Goal: Transaction & Acquisition: Purchase product/service

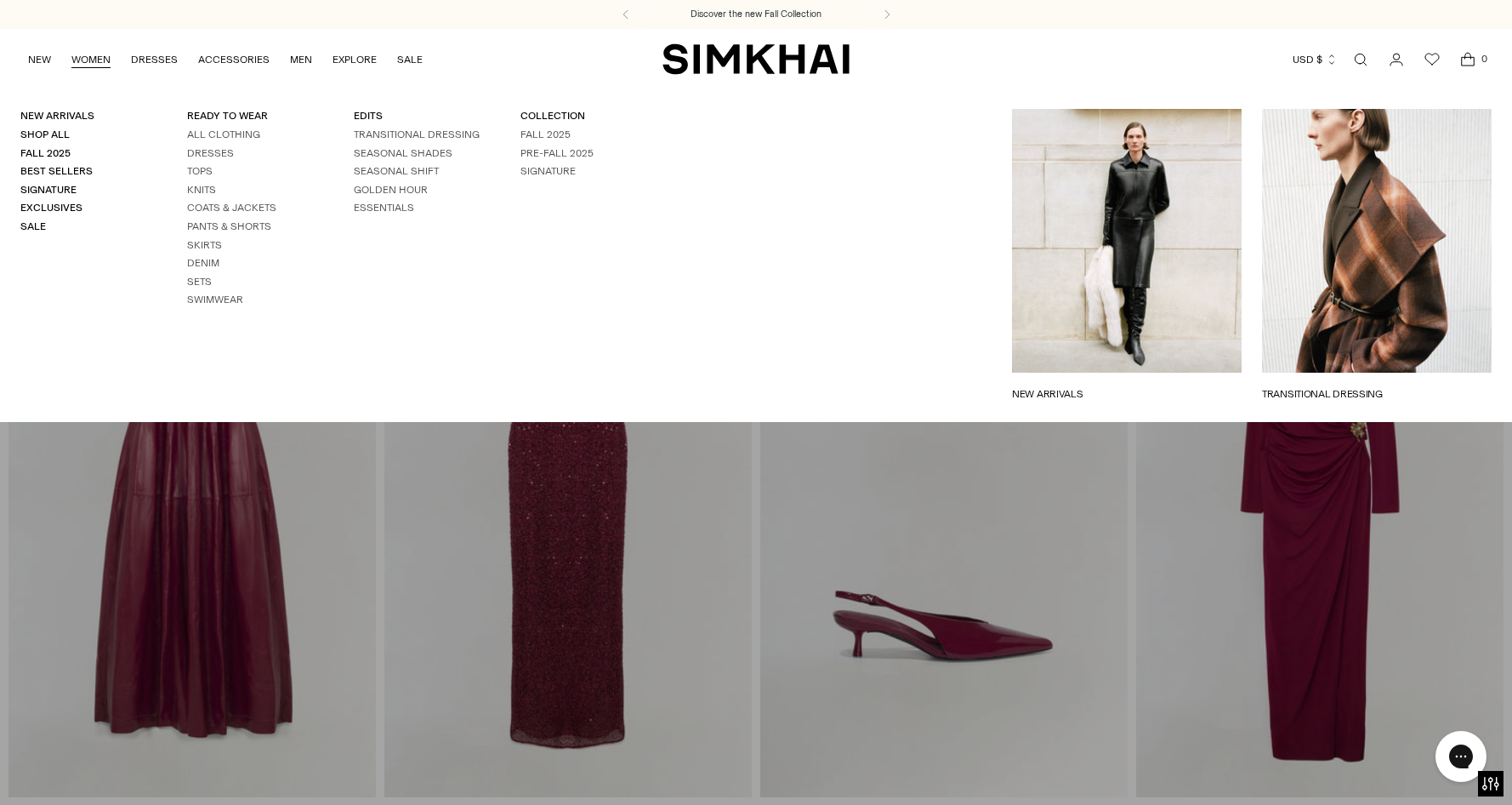
click at [1355, 386] on link "TRANSITIONAL DRESSING" at bounding box center [1377, 394] width 229 height 15
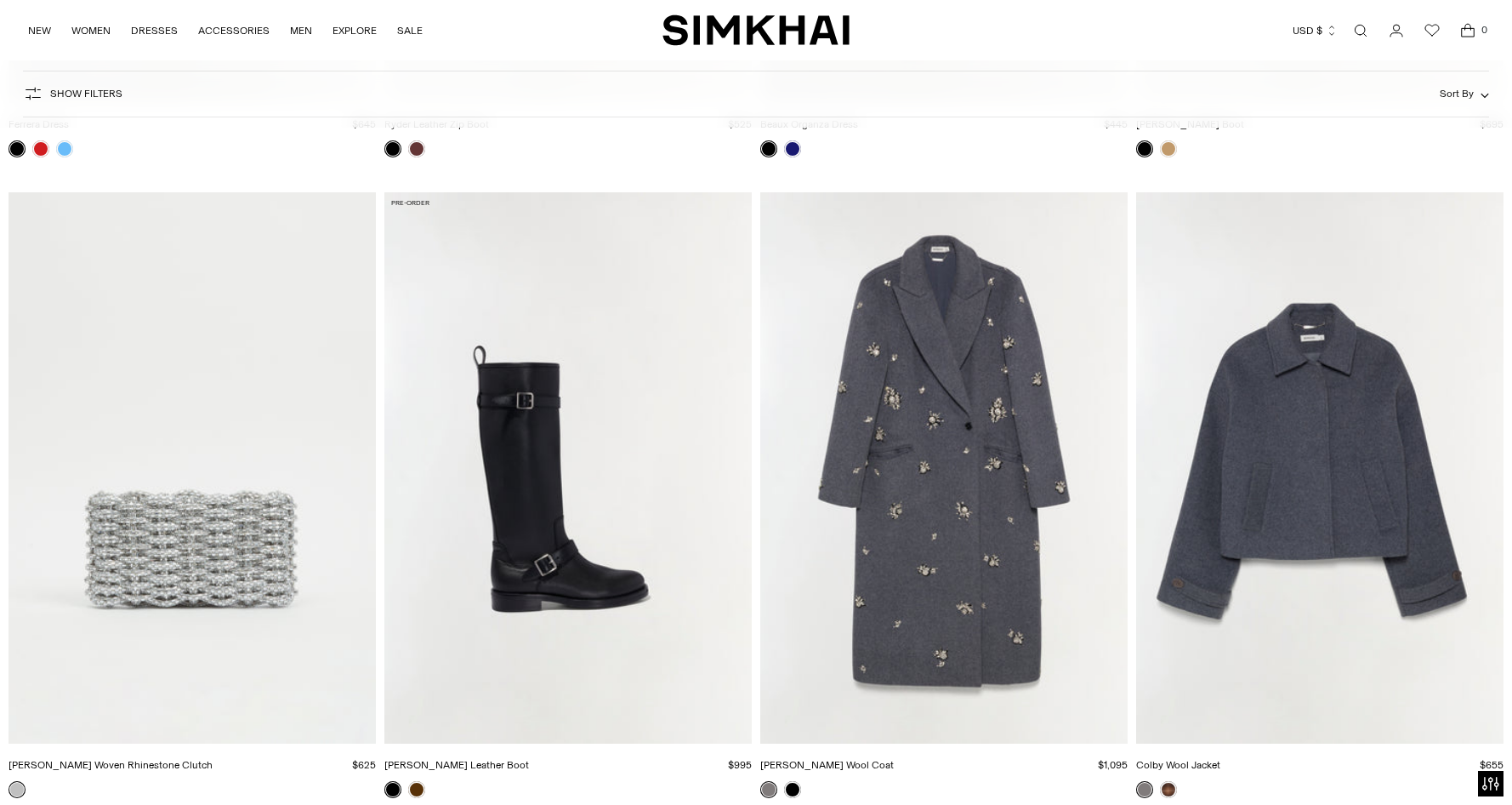
scroll to position [3742, 0]
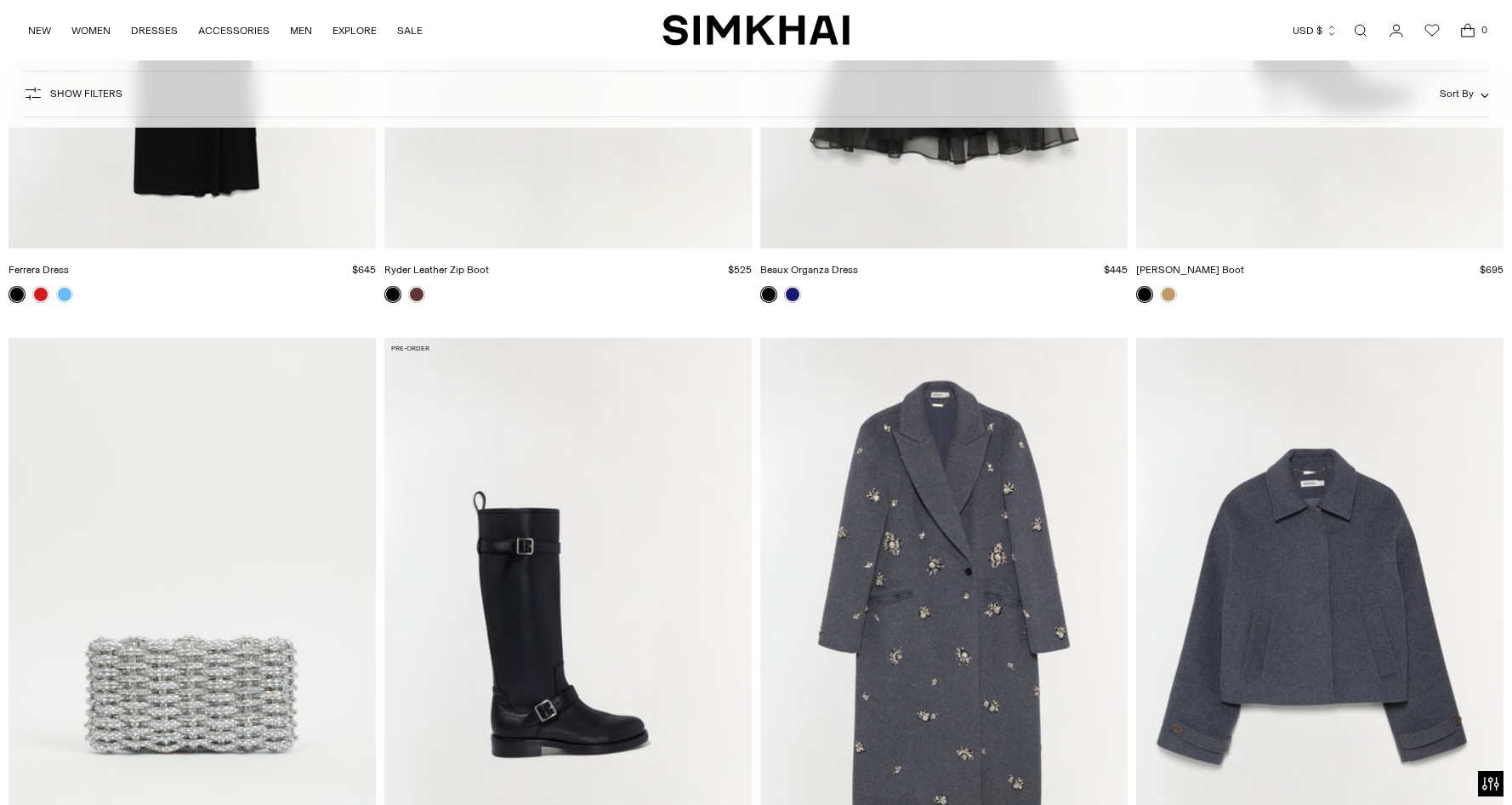
click at [0, 0] on img "Colby Wool Jacket" at bounding box center [0, 0] width 0 height 0
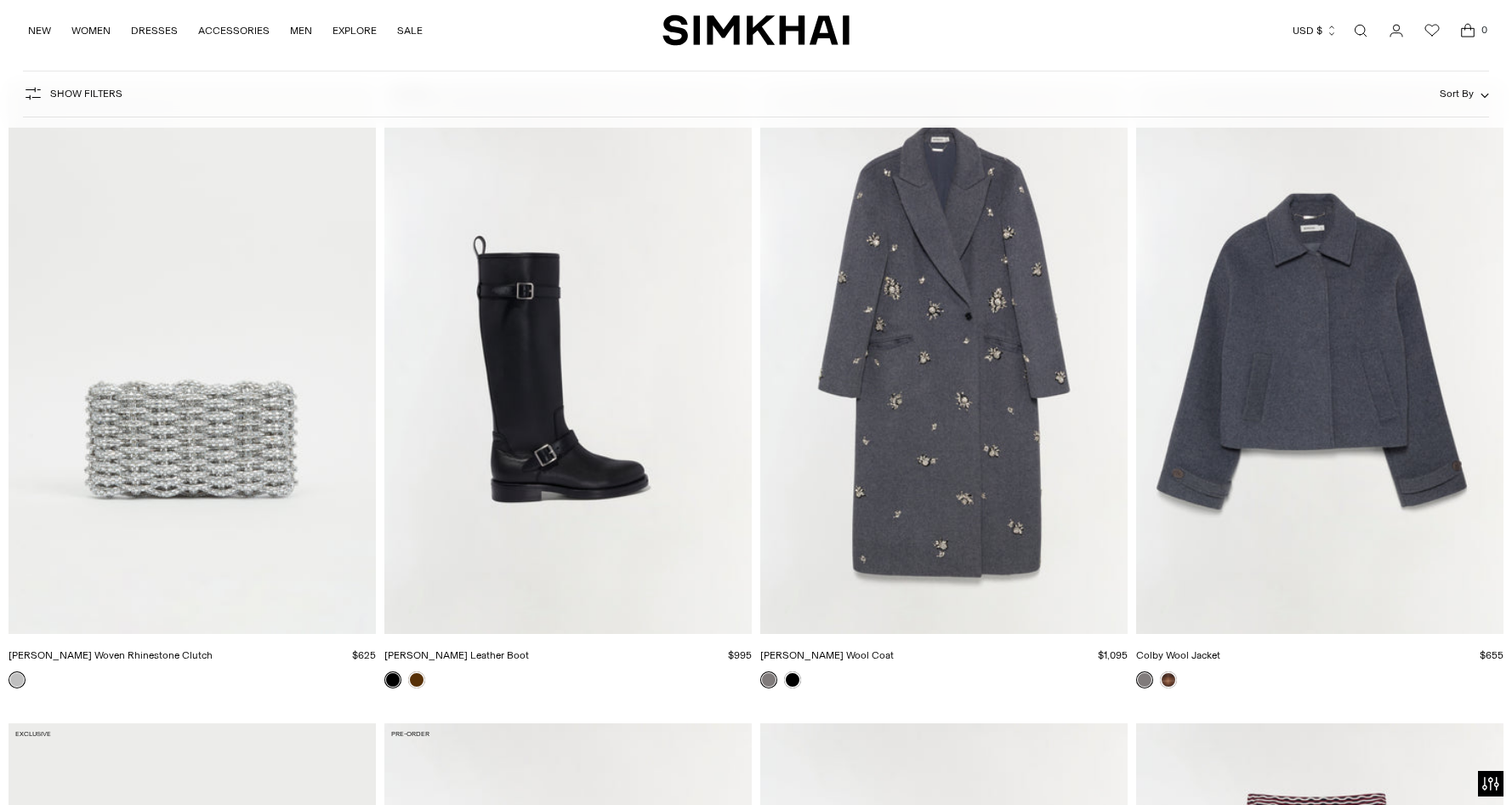
scroll to position [3912, 0]
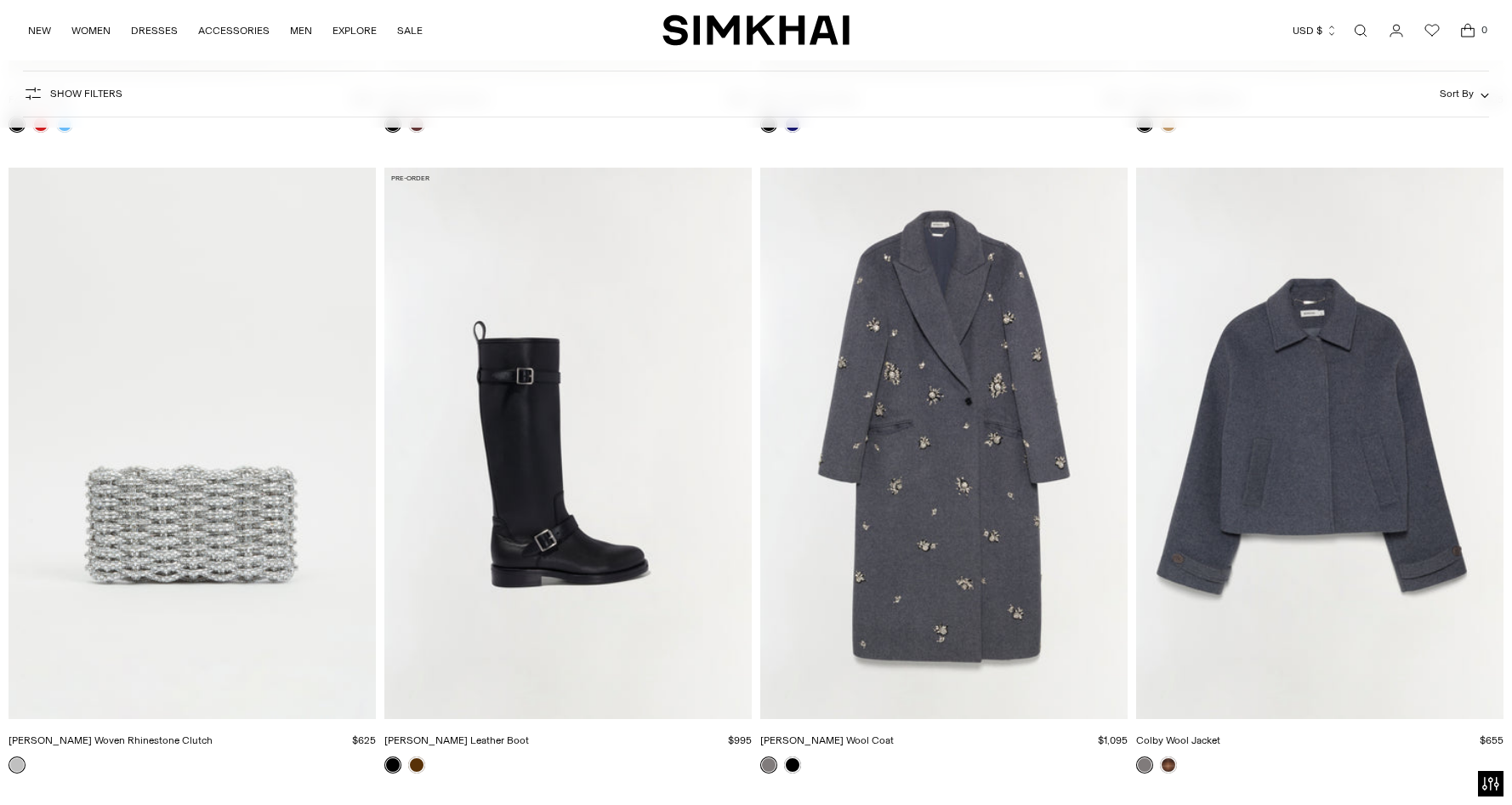
click at [0, 0] on img "Gianni Embellished Wool Coat" at bounding box center [0, 0] width 0 height 0
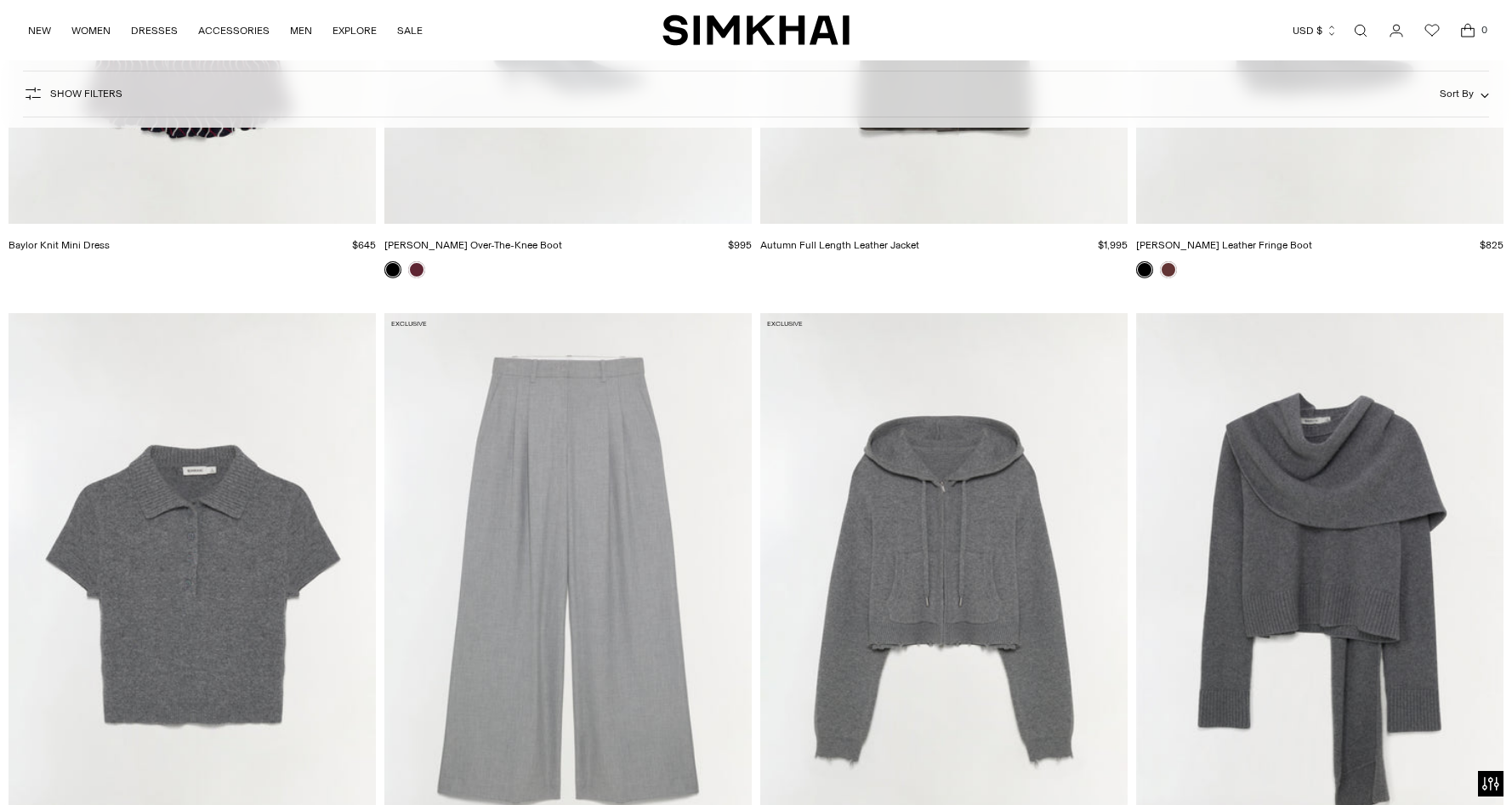
scroll to position [5698, 0]
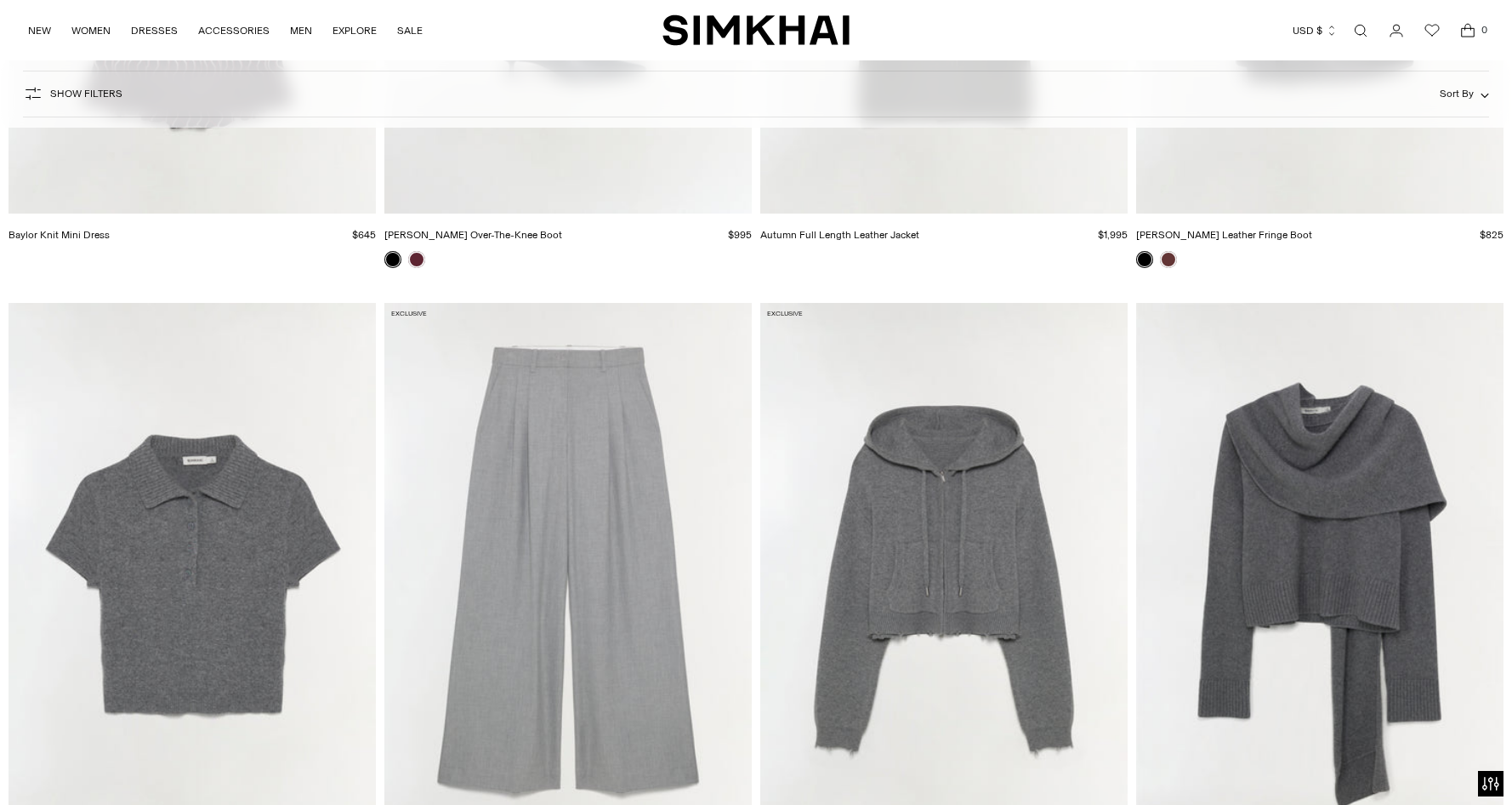
click at [0, 0] on img "Dakota Wool Cropped Hoodie" at bounding box center [0, 0] width 0 height 0
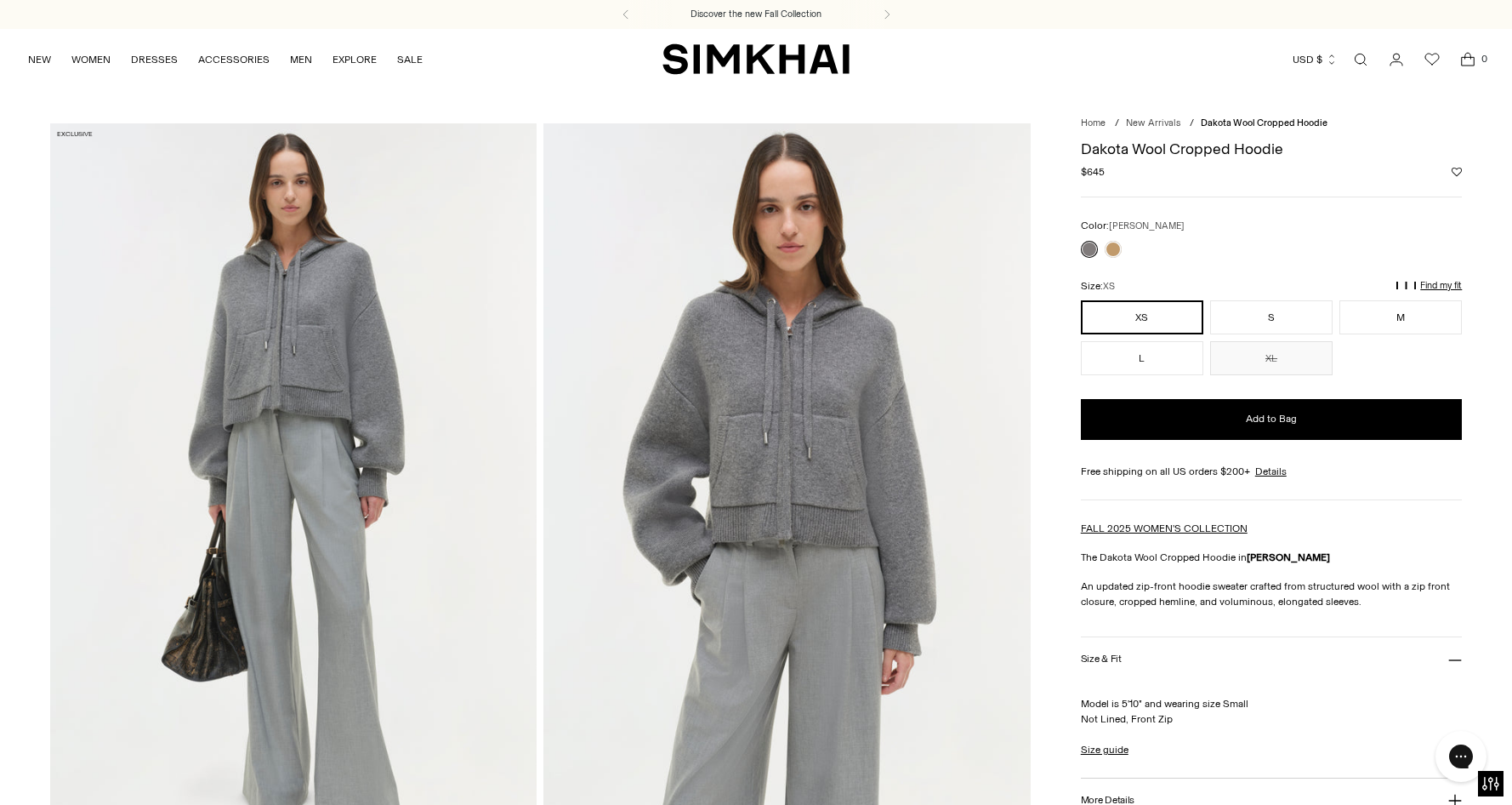
click at [787, 357] on img at bounding box center [787, 488] width 487 height 731
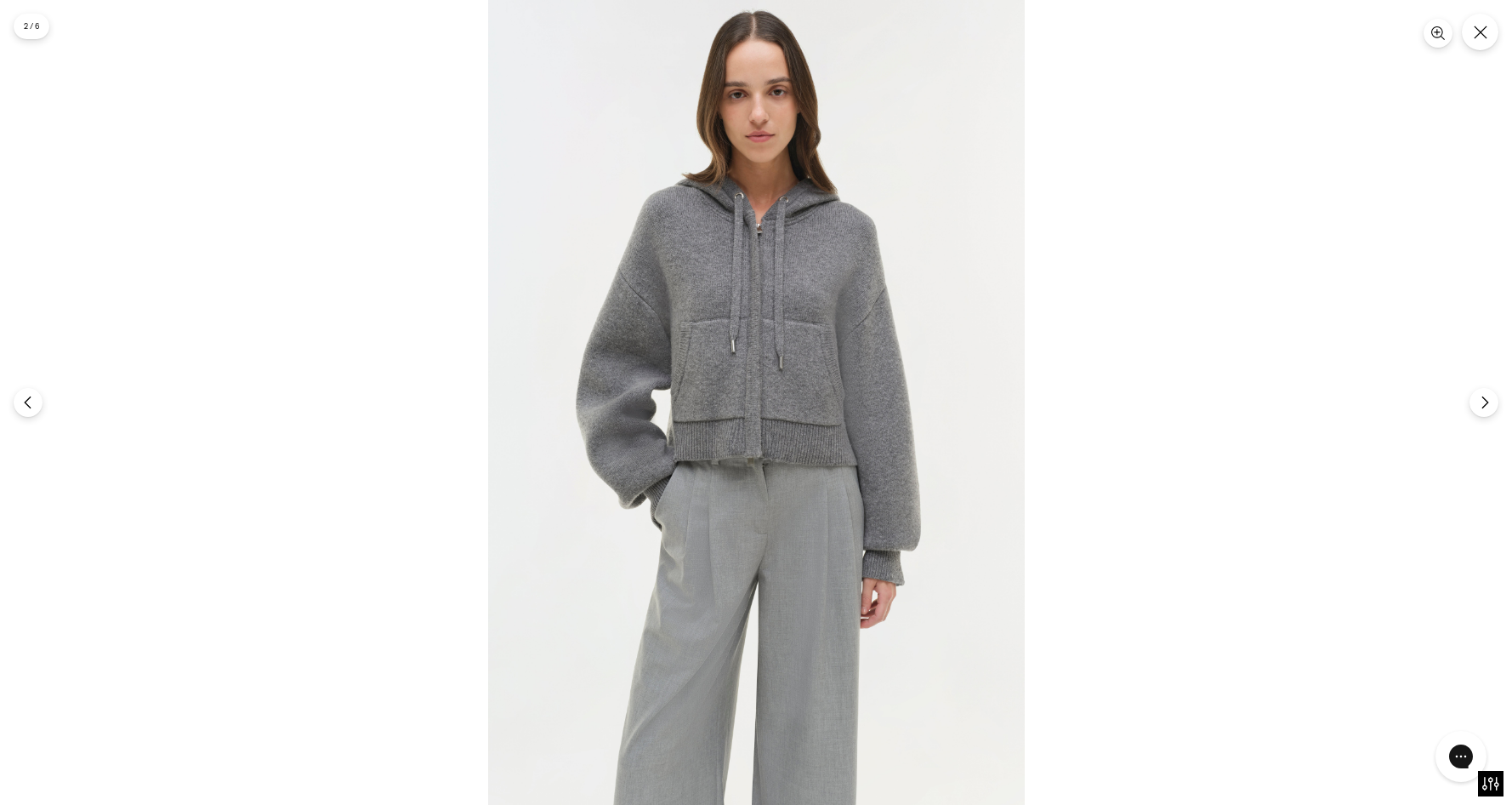
click at [786, 356] on img at bounding box center [756, 402] width 536 height 805
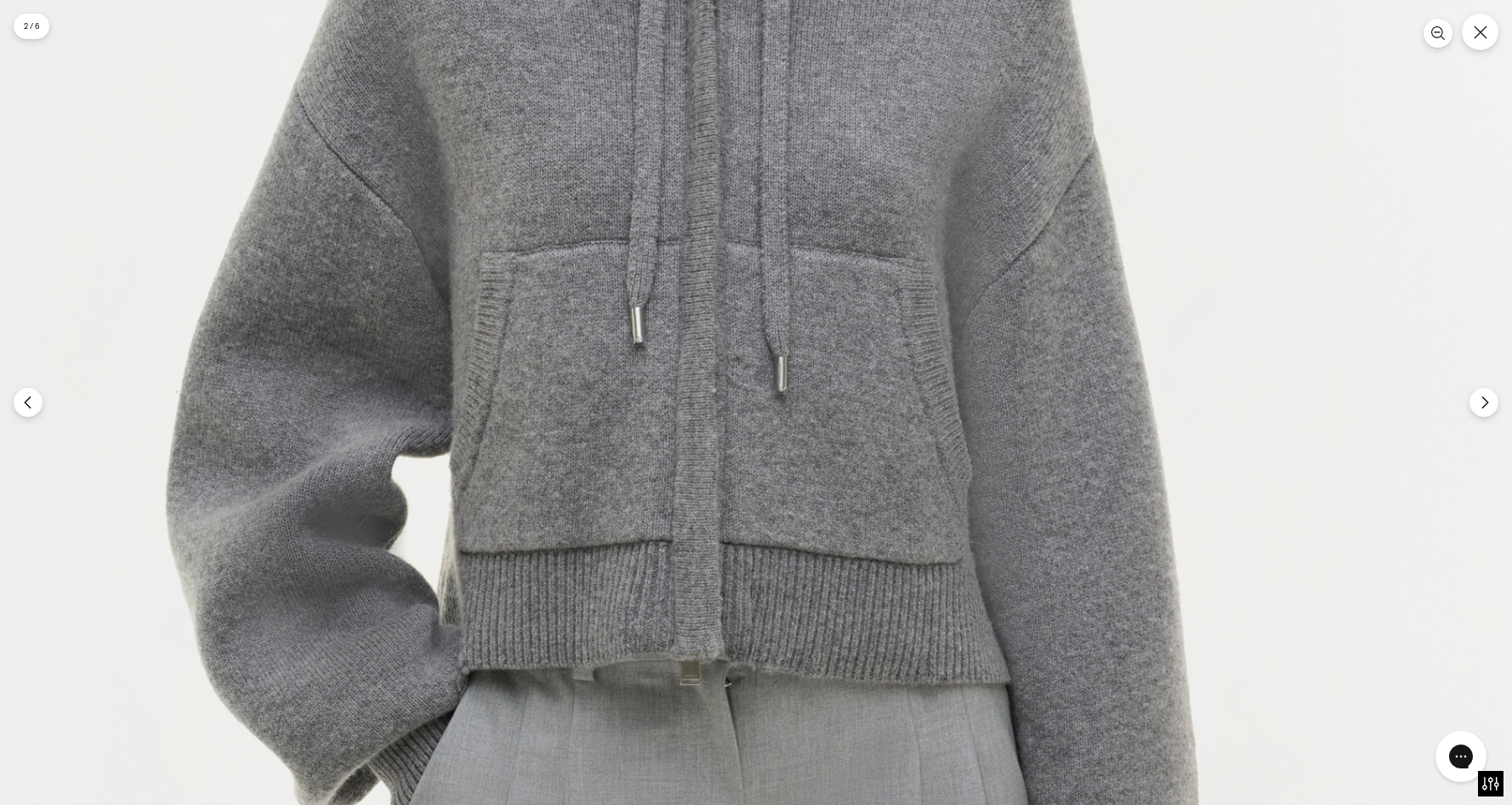
click at [784, 282] on img at bounding box center [707, 494] width 1609 height 2414
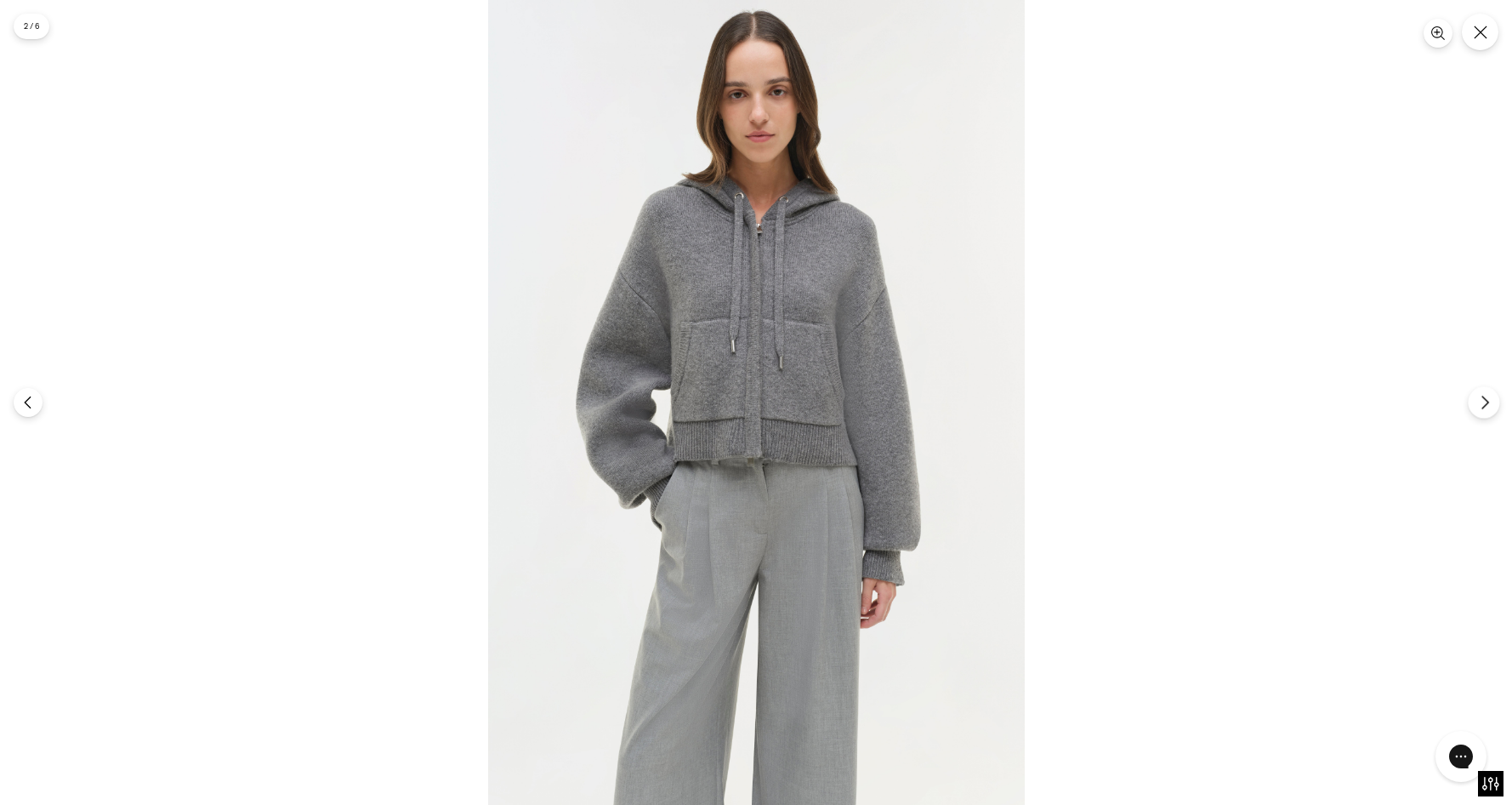
click at [1488, 391] on button "Next" at bounding box center [1484, 402] width 32 height 32
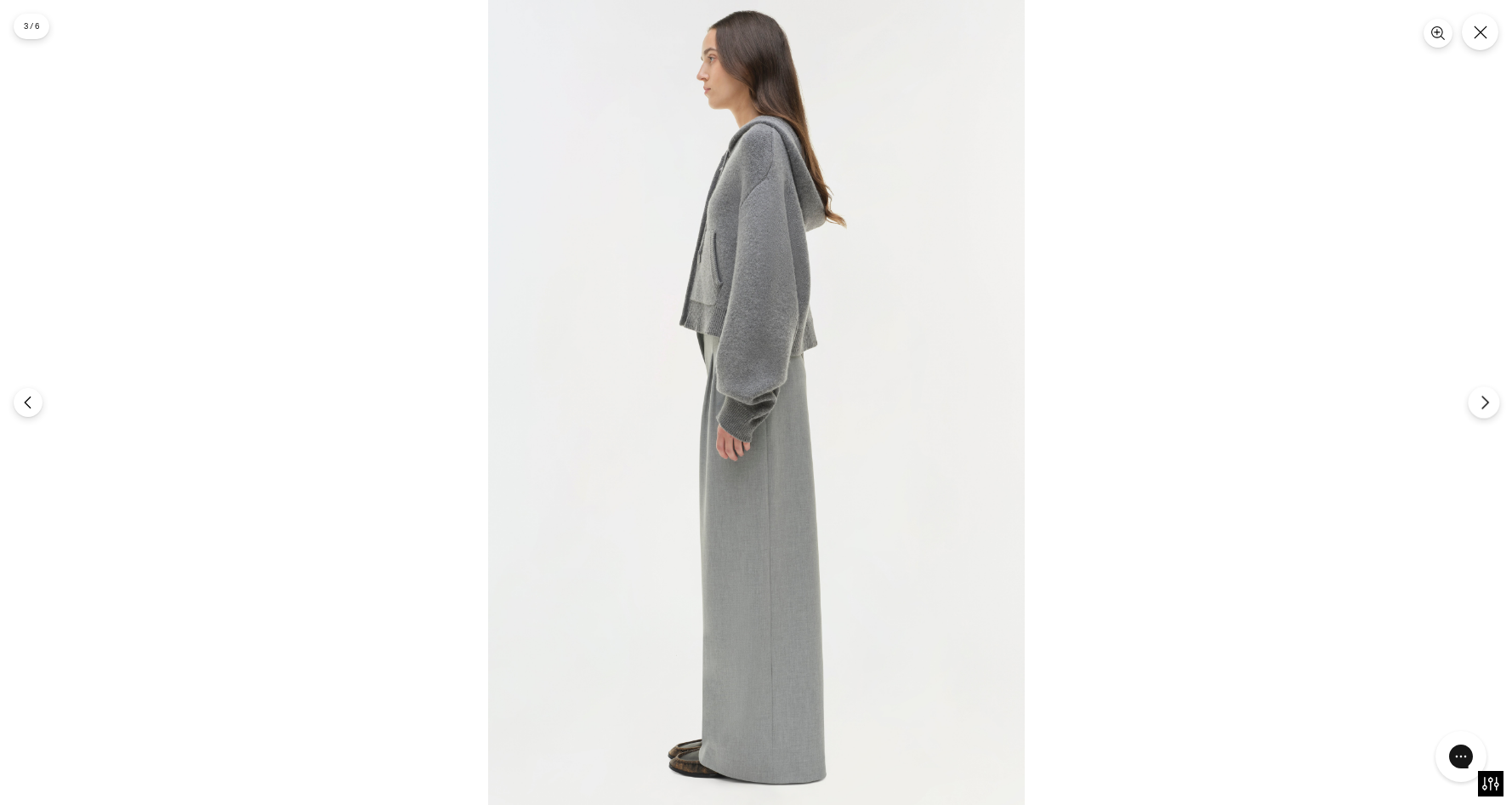
click at [1487, 399] on icon "Next" at bounding box center [1485, 402] width 15 height 15
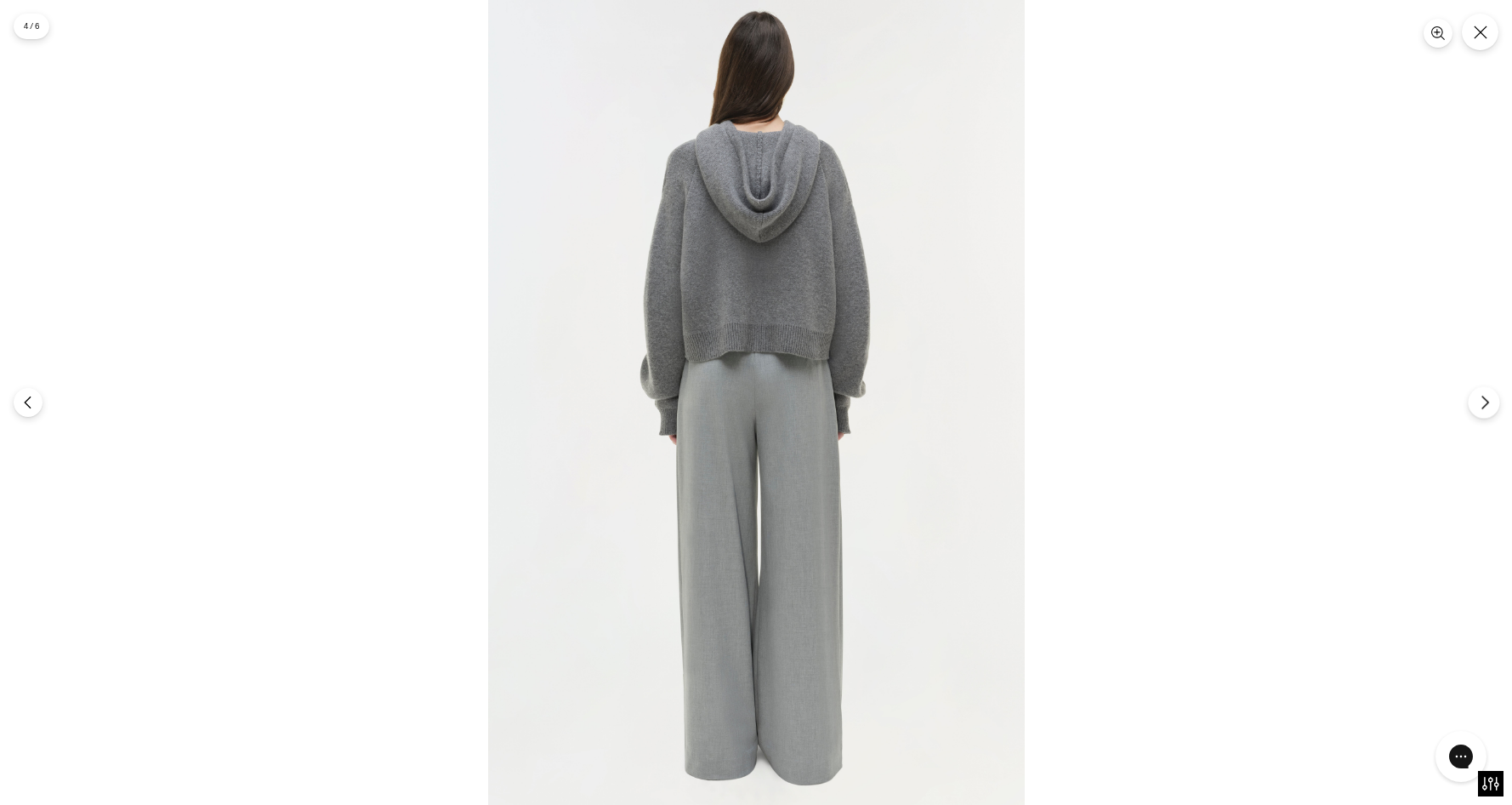
click at [1480, 395] on icon "Next" at bounding box center [1485, 402] width 15 height 15
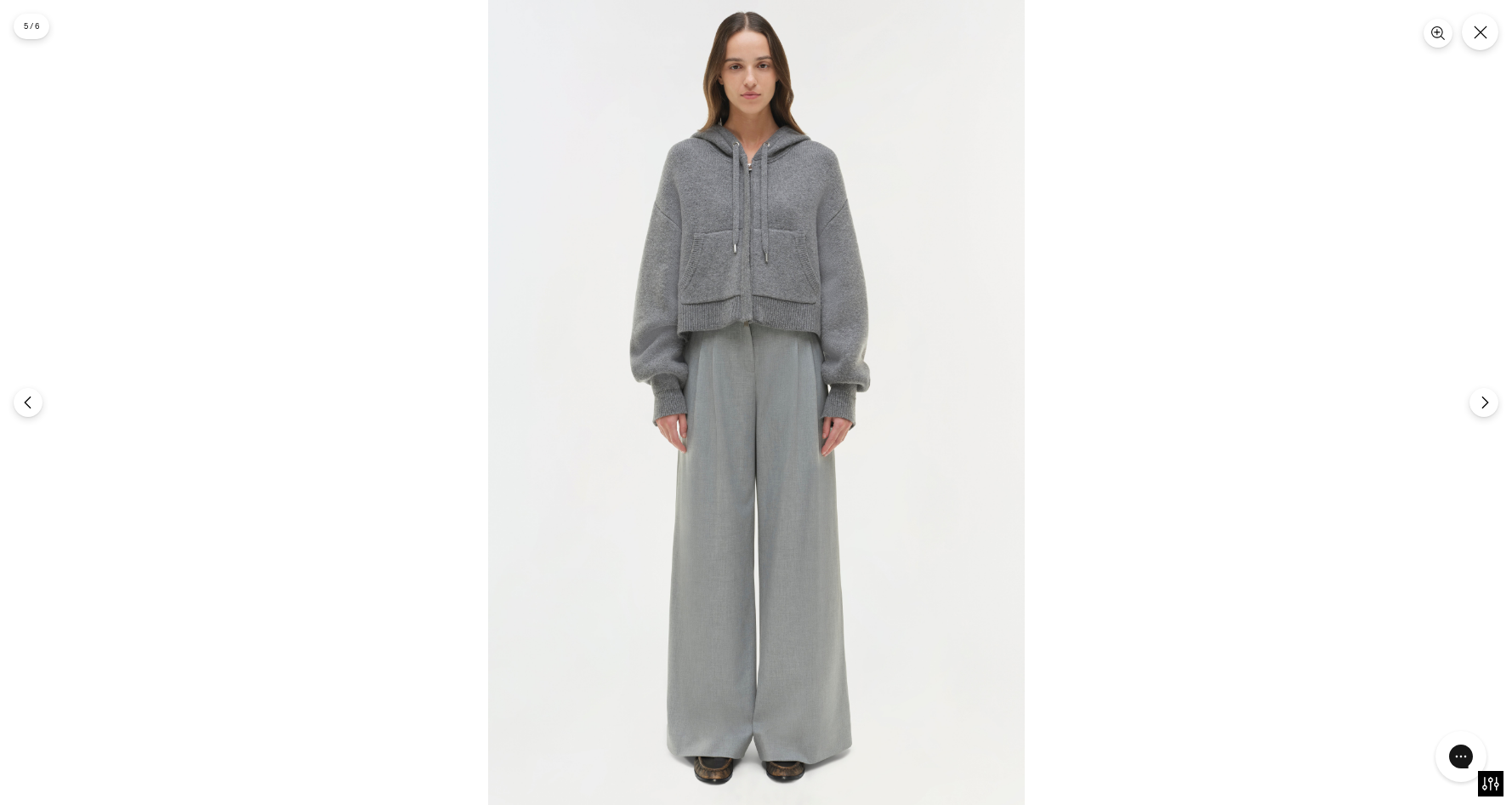
click at [772, 162] on img at bounding box center [756, 402] width 536 height 805
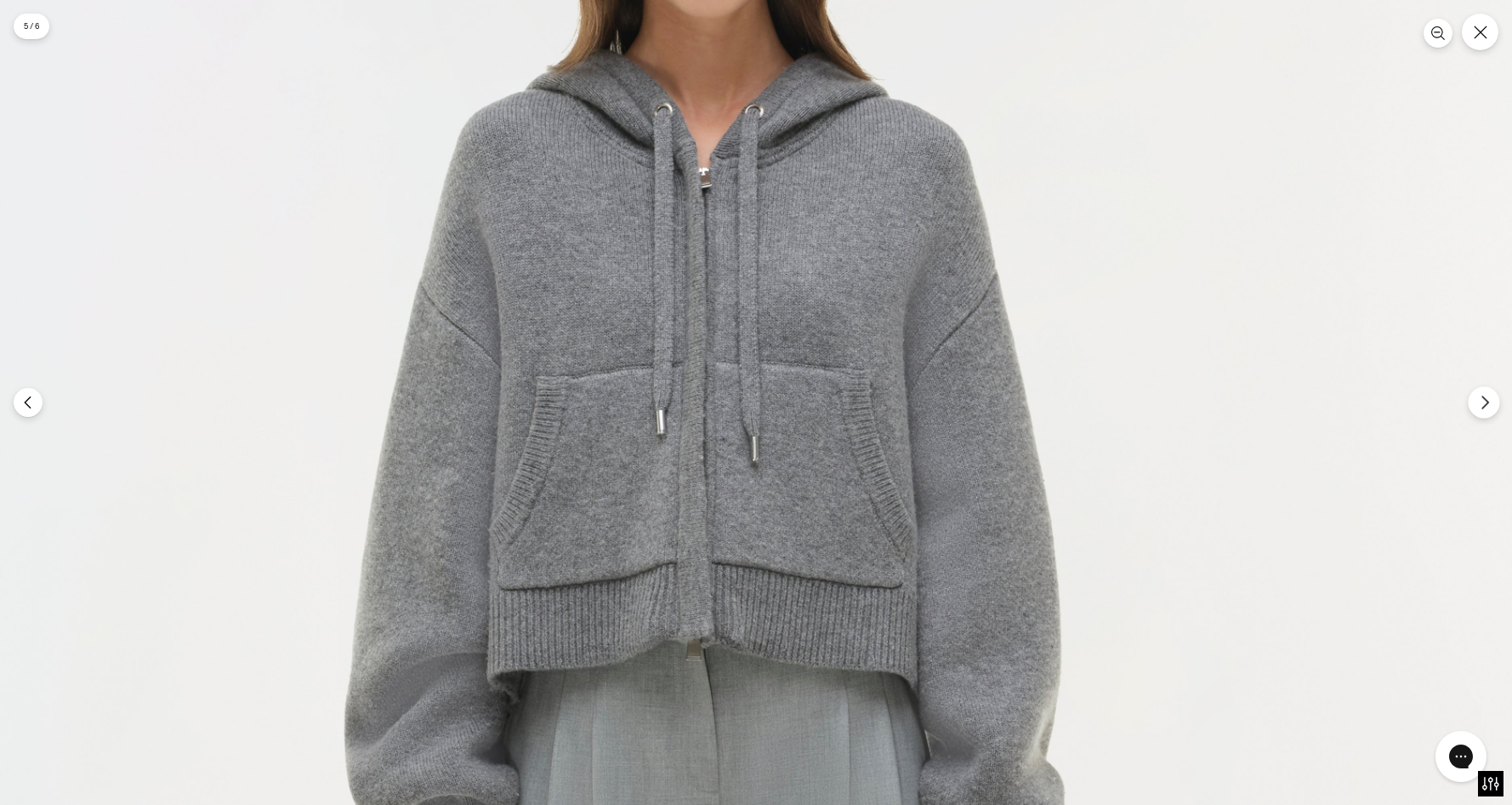
click at [1497, 411] on button "Next" at bounding box center [1484, 402] width 32 height 32
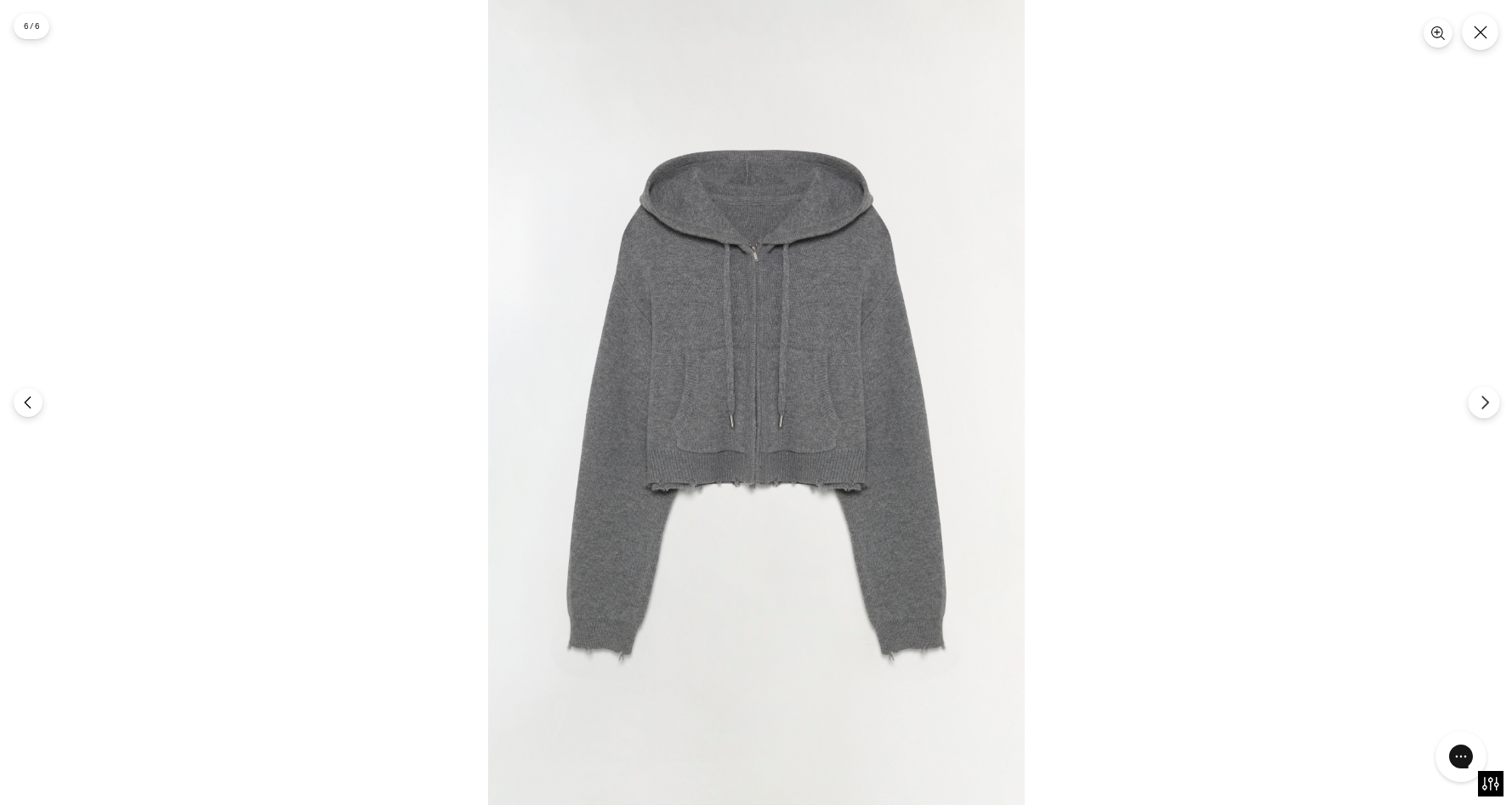
click at [1497, 400] on button "Next" at bounding box center [1484, 402] width 32 height 32
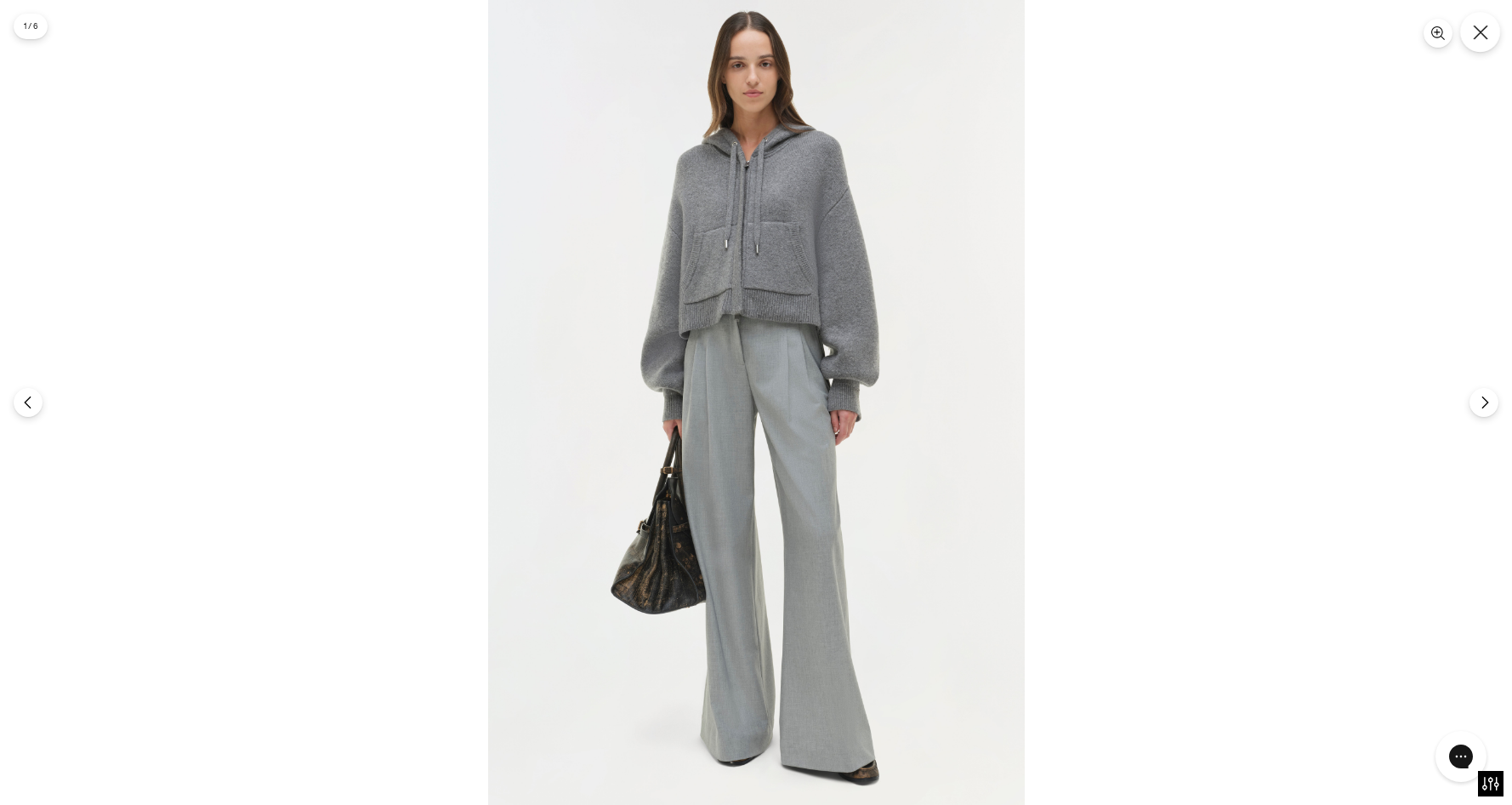
click at [1485, 26] on icon "Close" at bounding box center [1480, 32] width 15 height 15
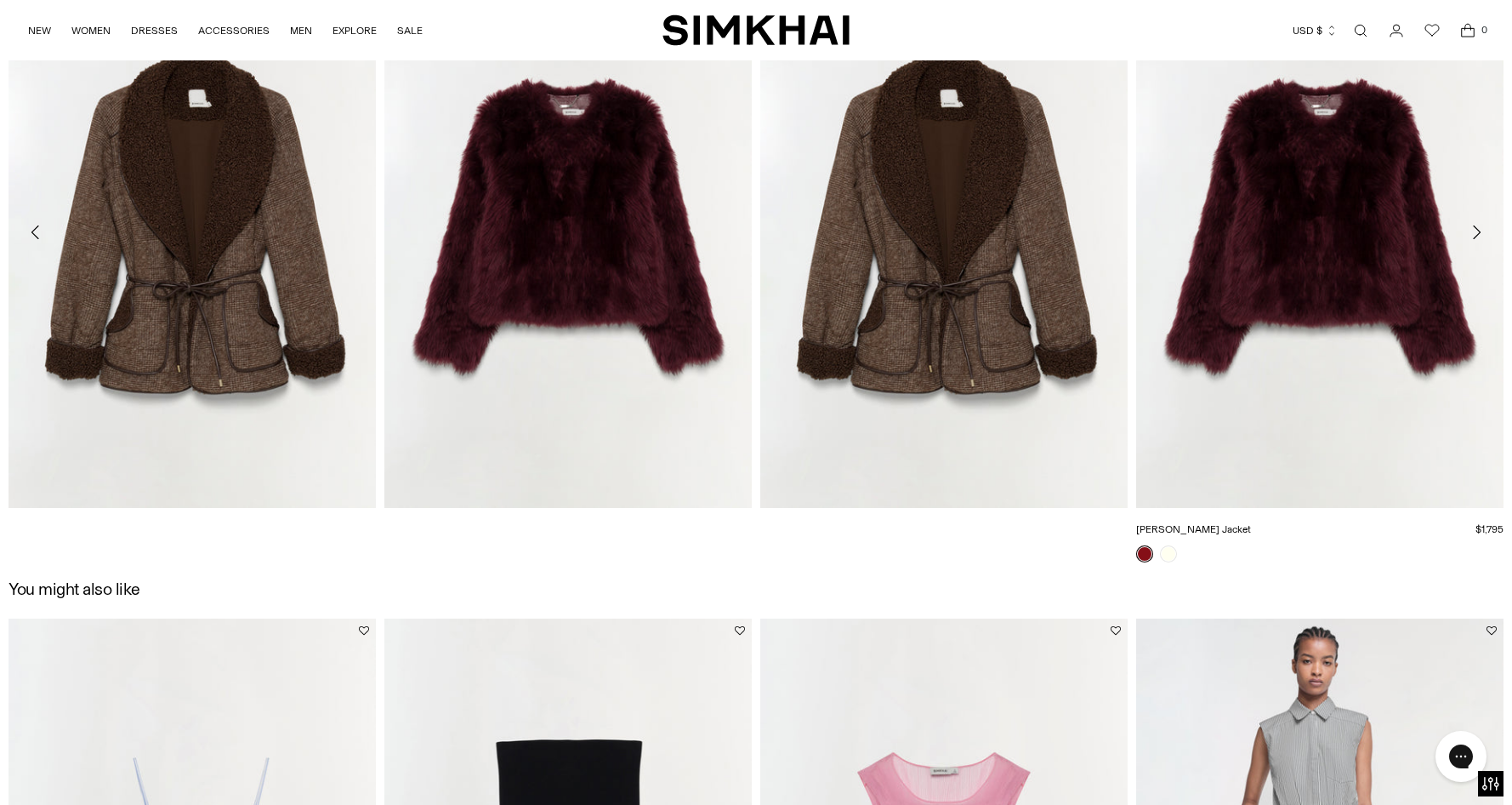
scroll to position [2297, 0]
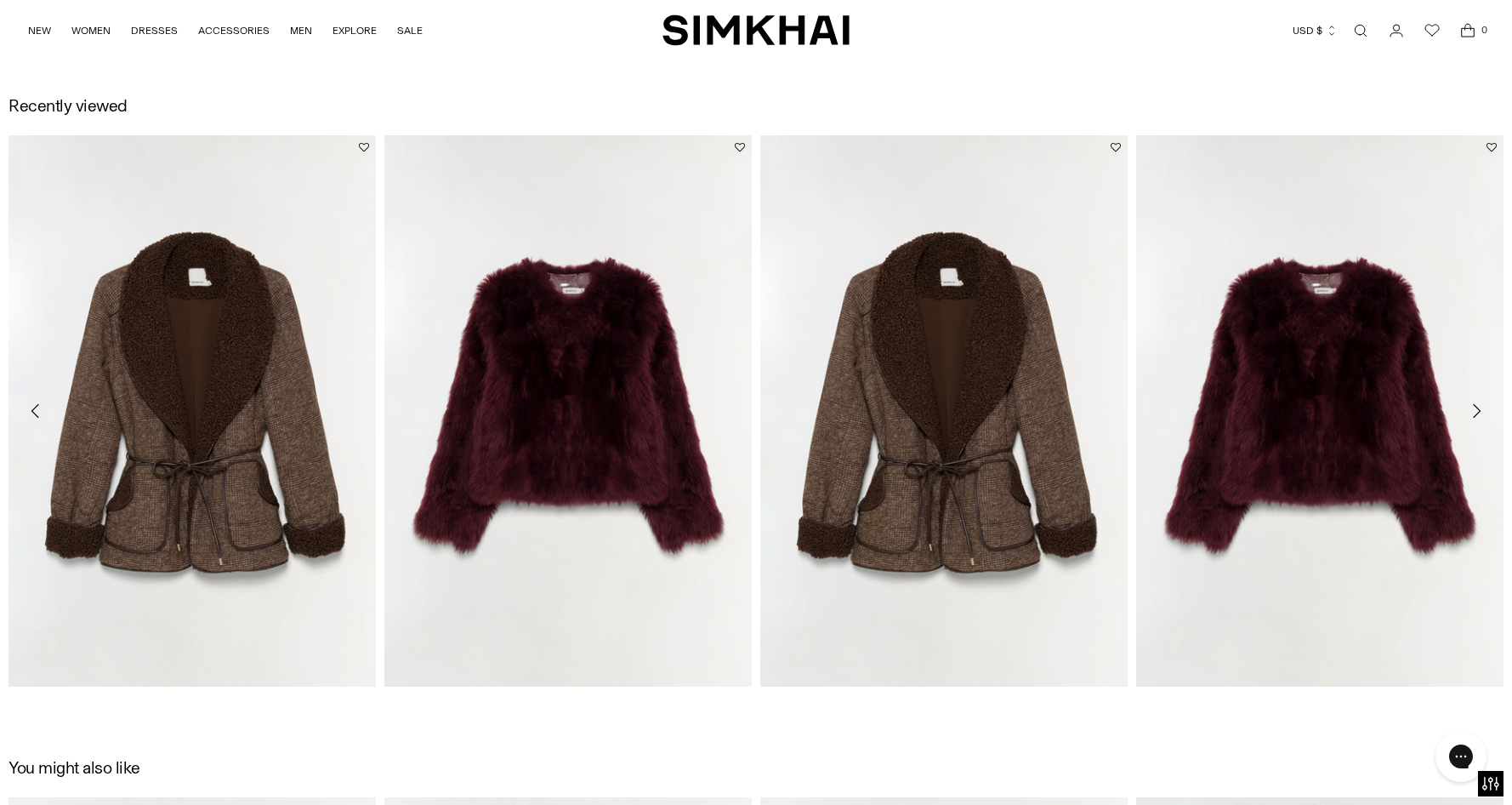
click at [1472, 412] on icon "Move to next carousel slide" at bounding box center [1476, 410] width 21 height 21
click at [1476, 410] on icon "Move to next carousel slide" at bounding box center [1476, 410] width 21 height 21
click at [1476, 409] on icon "Move to next carousel slide" at bounding box center [1476, 410] width 21 height 21
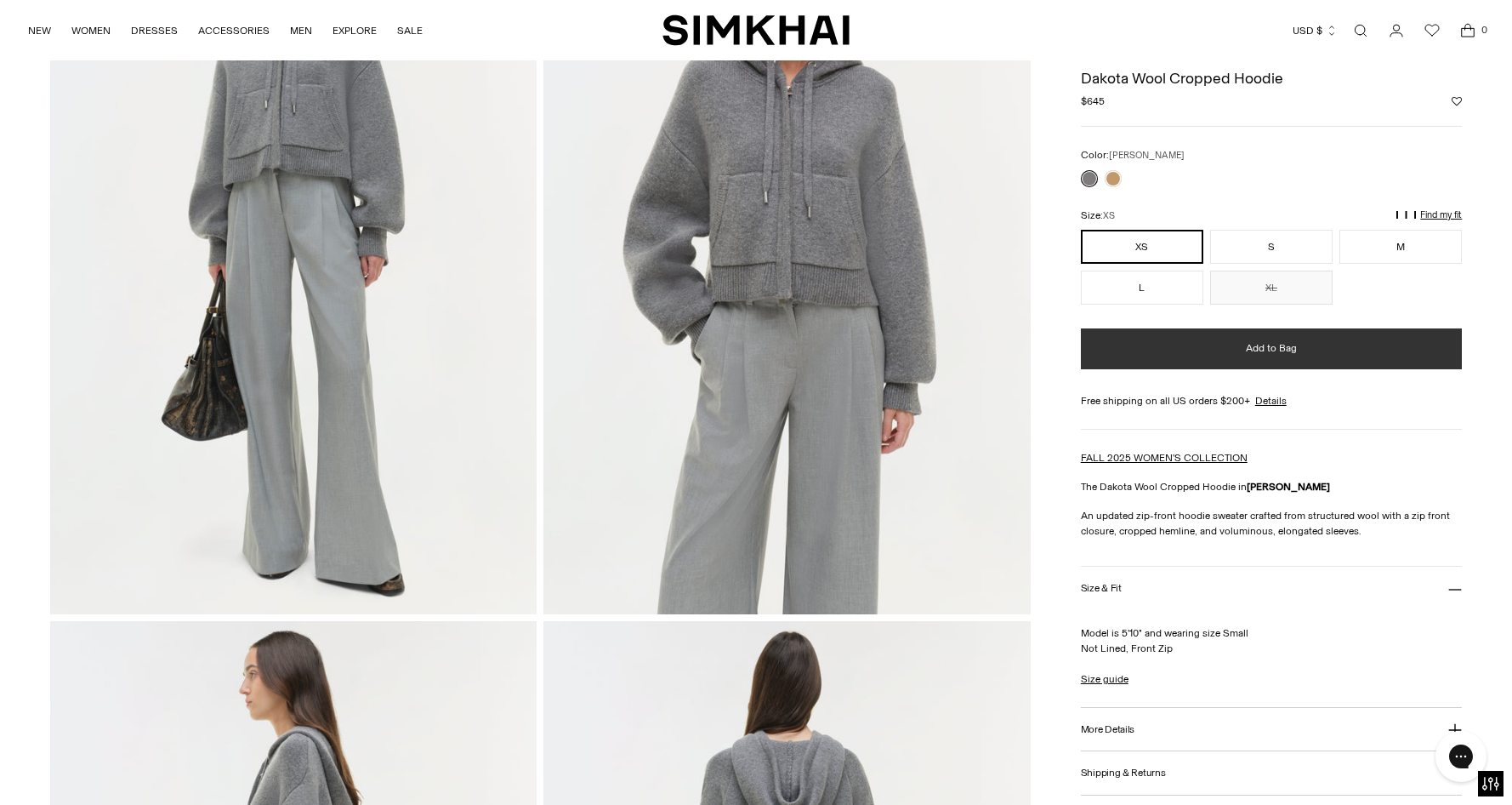
scroll to position [0, 0]
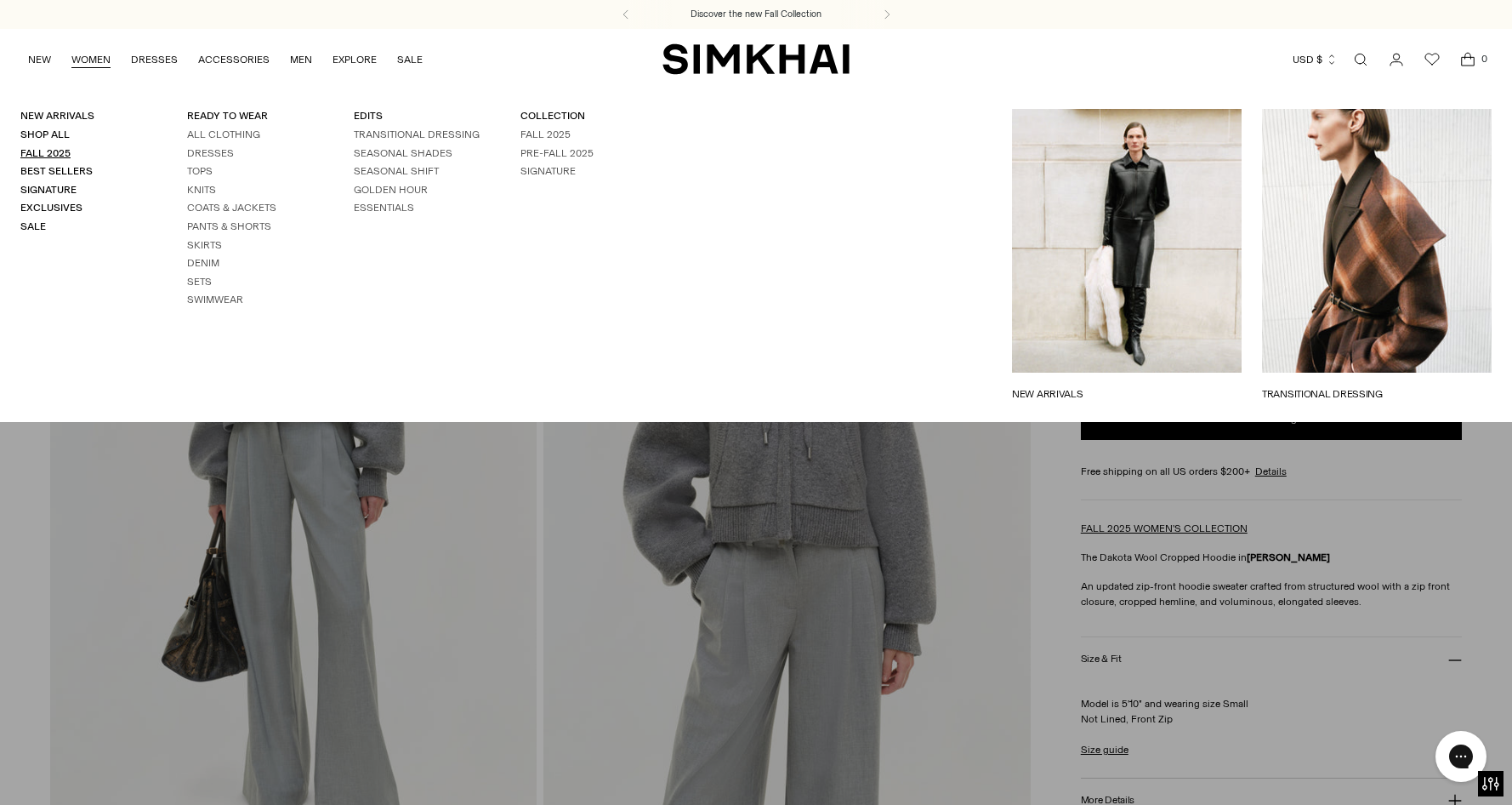
click at [50, 147] on link "Fall 2025" at bounding box center [45, 153] width 50 height 12
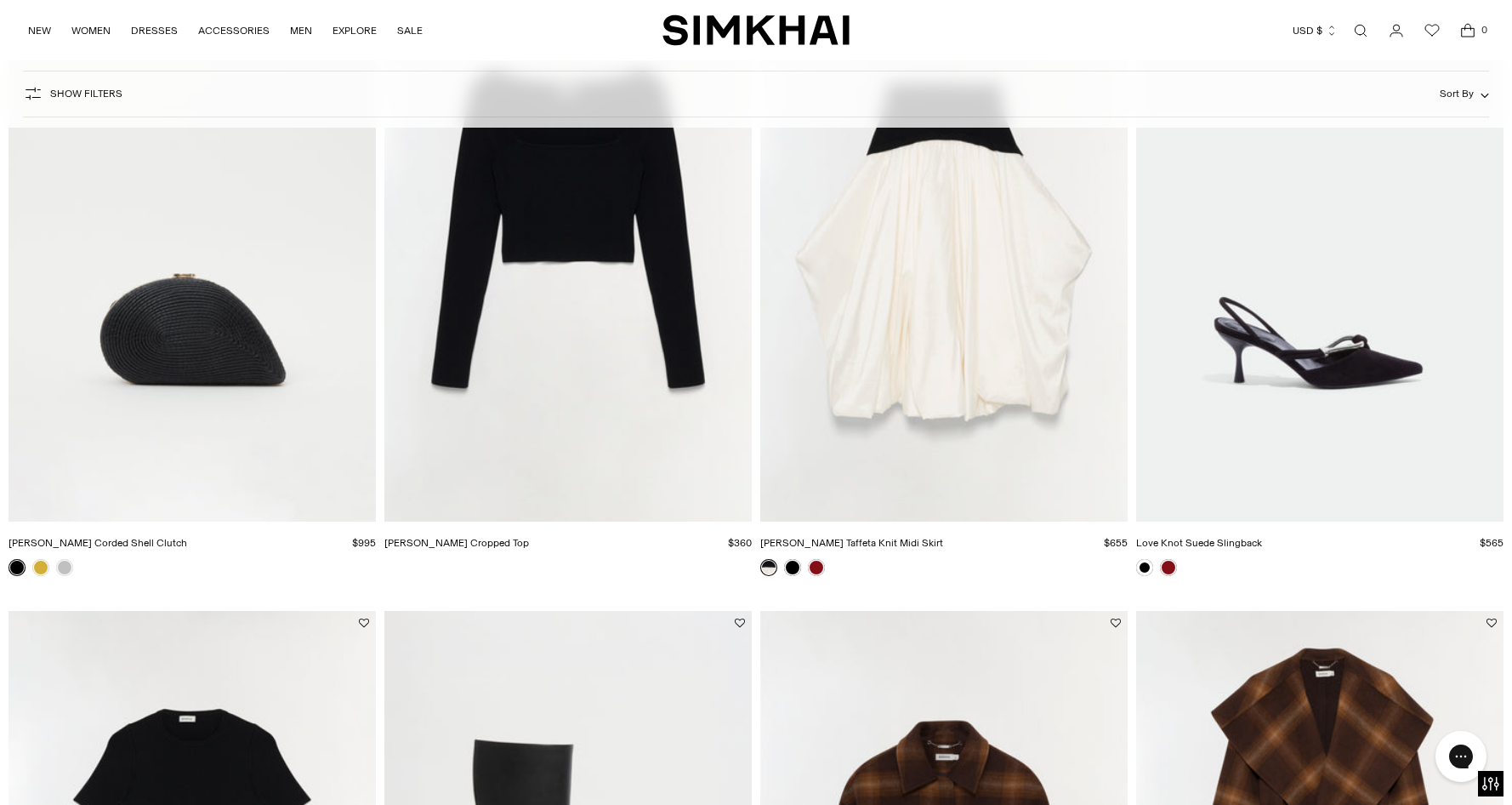
scroll to position [1871, 0]
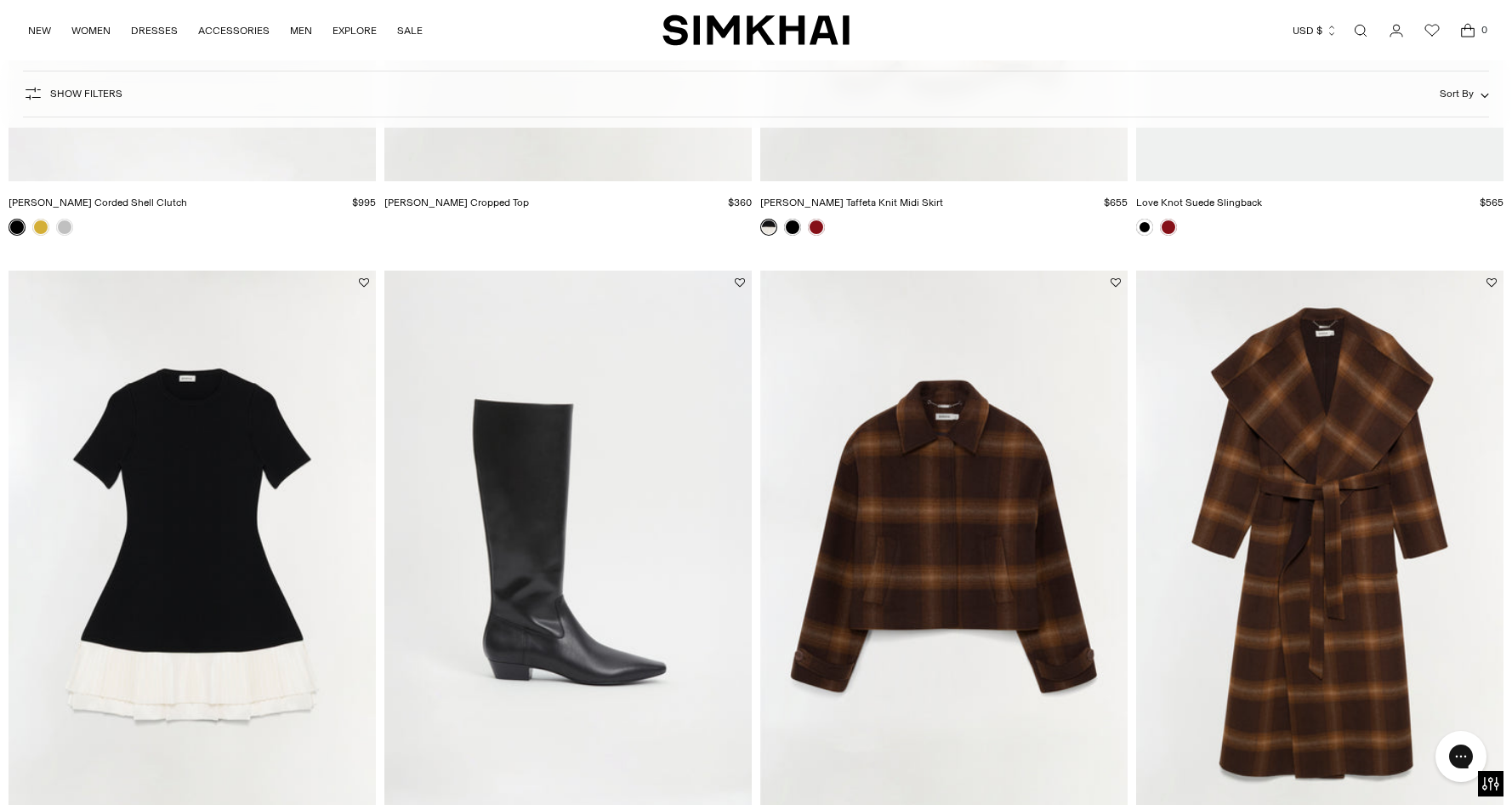
click at [0, 0] on img "Colby Wool Jacket" at bounding box center [0, 0] width 0 height 0
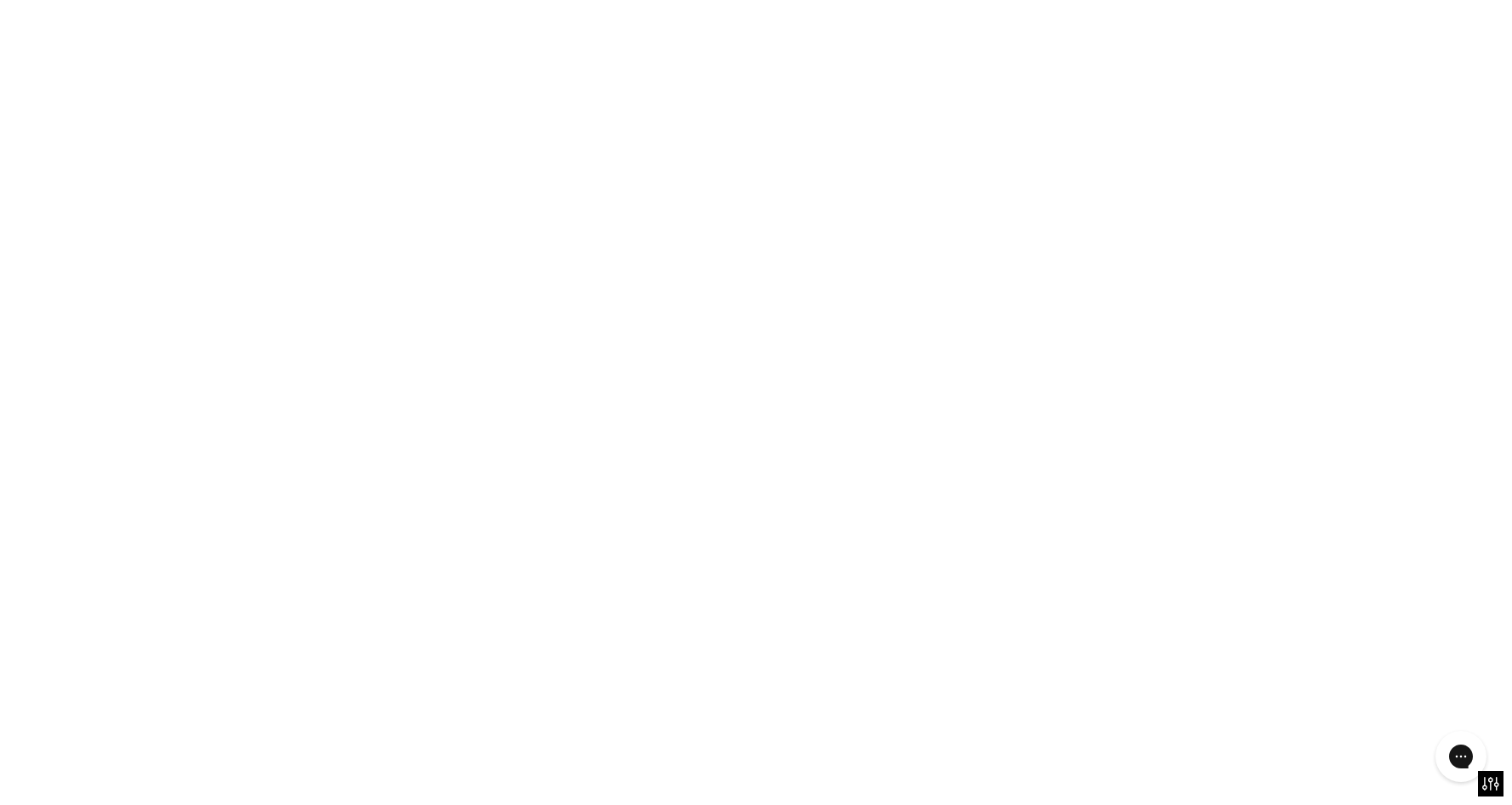
scroll to position [2041, 0]
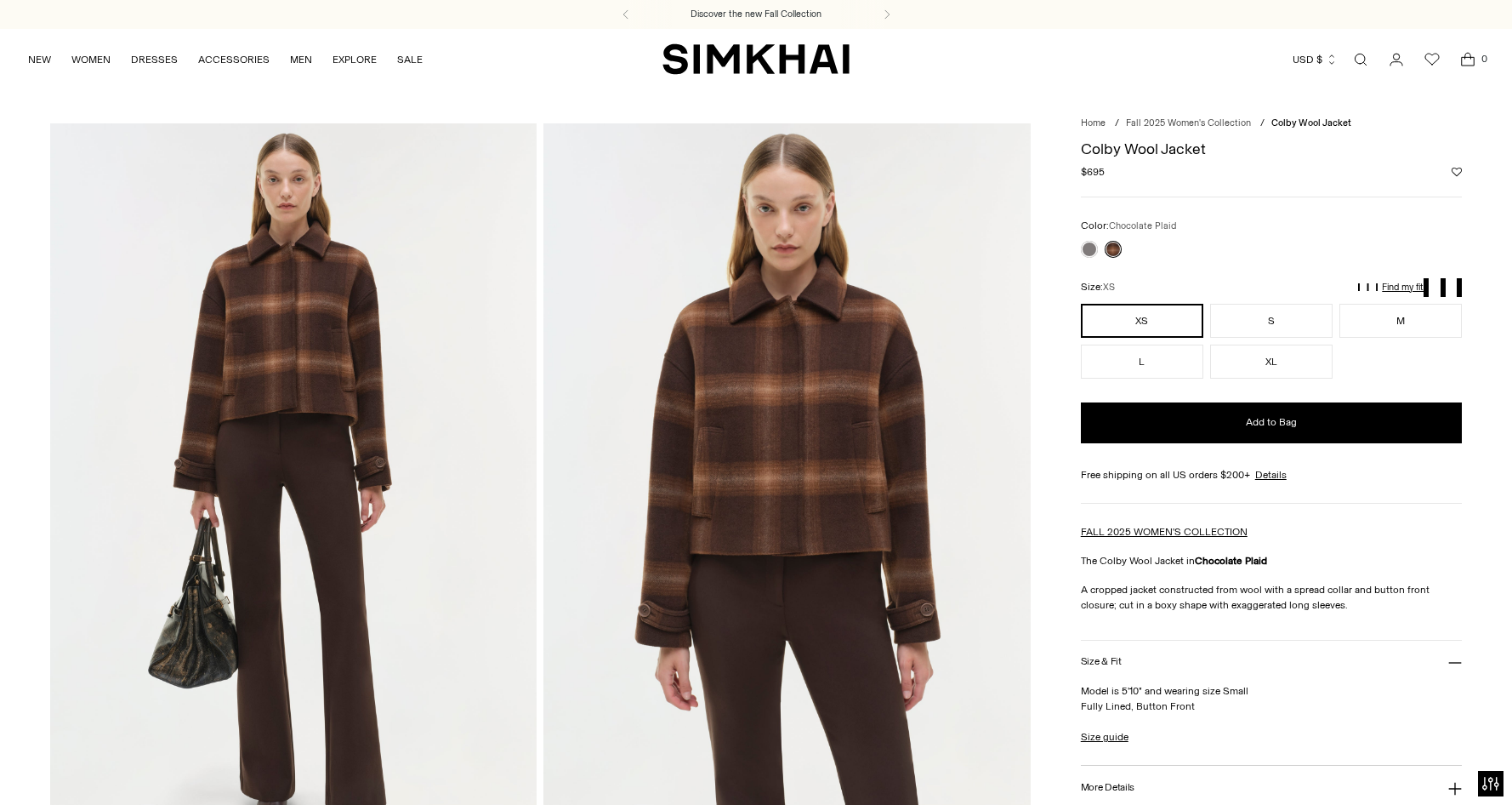
click at [271, 282] on img at bounding box center [293, 488] width 487 height 731
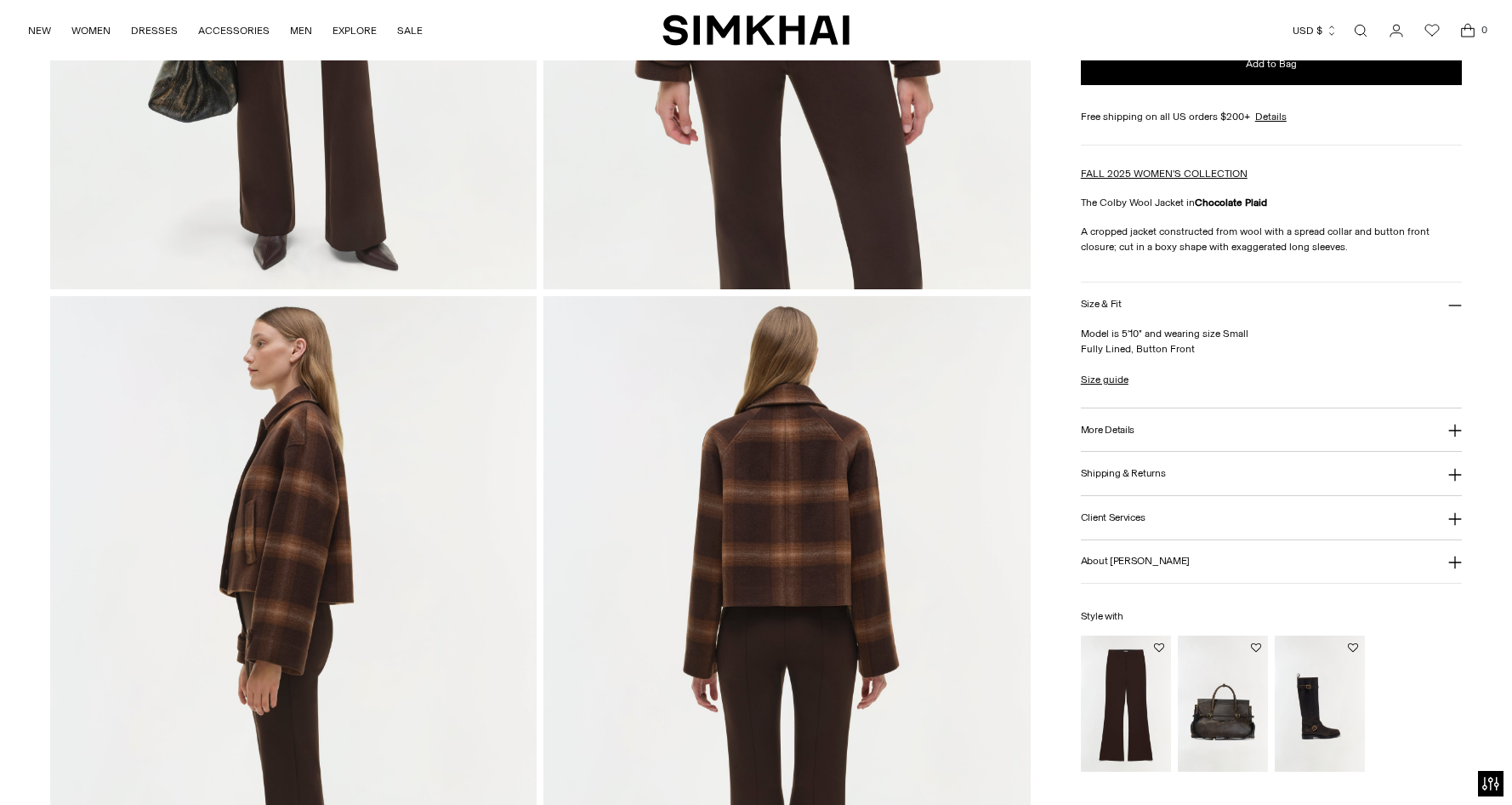
scroll to position [596, 0]
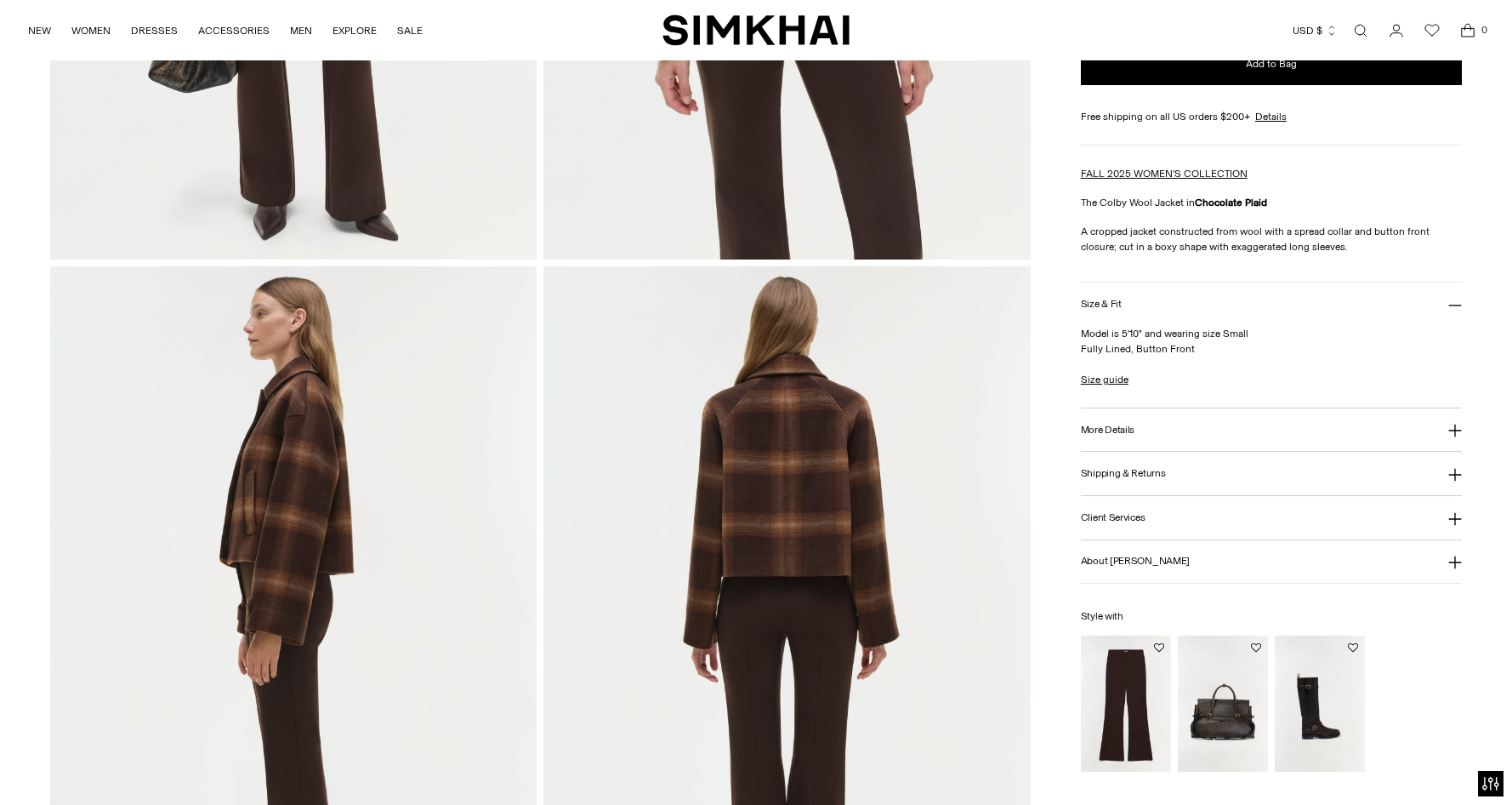
click at [763, 452] on img at bounding box center [787, 631] width 487 height 731
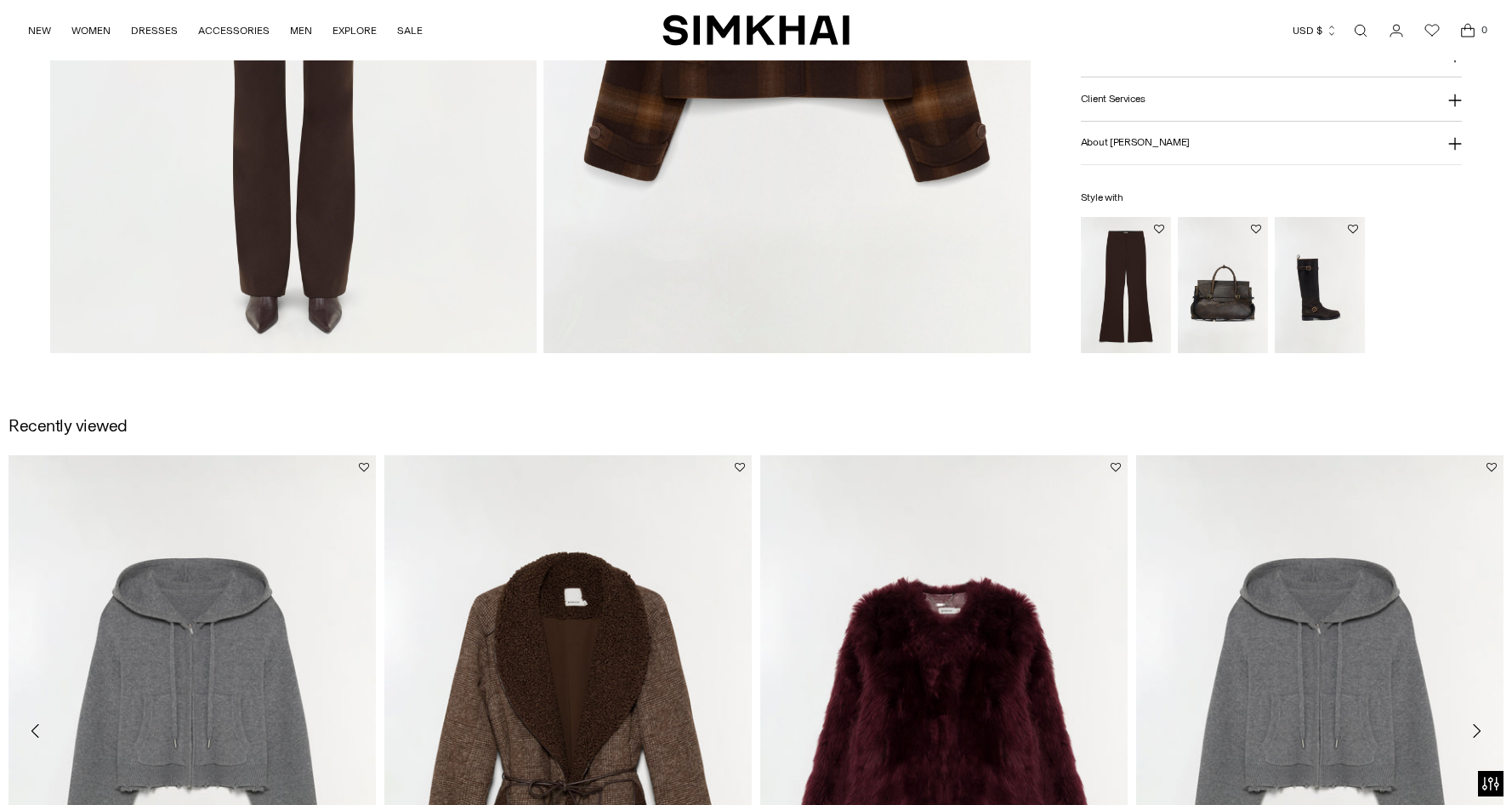
scroll to position [2127, 0]
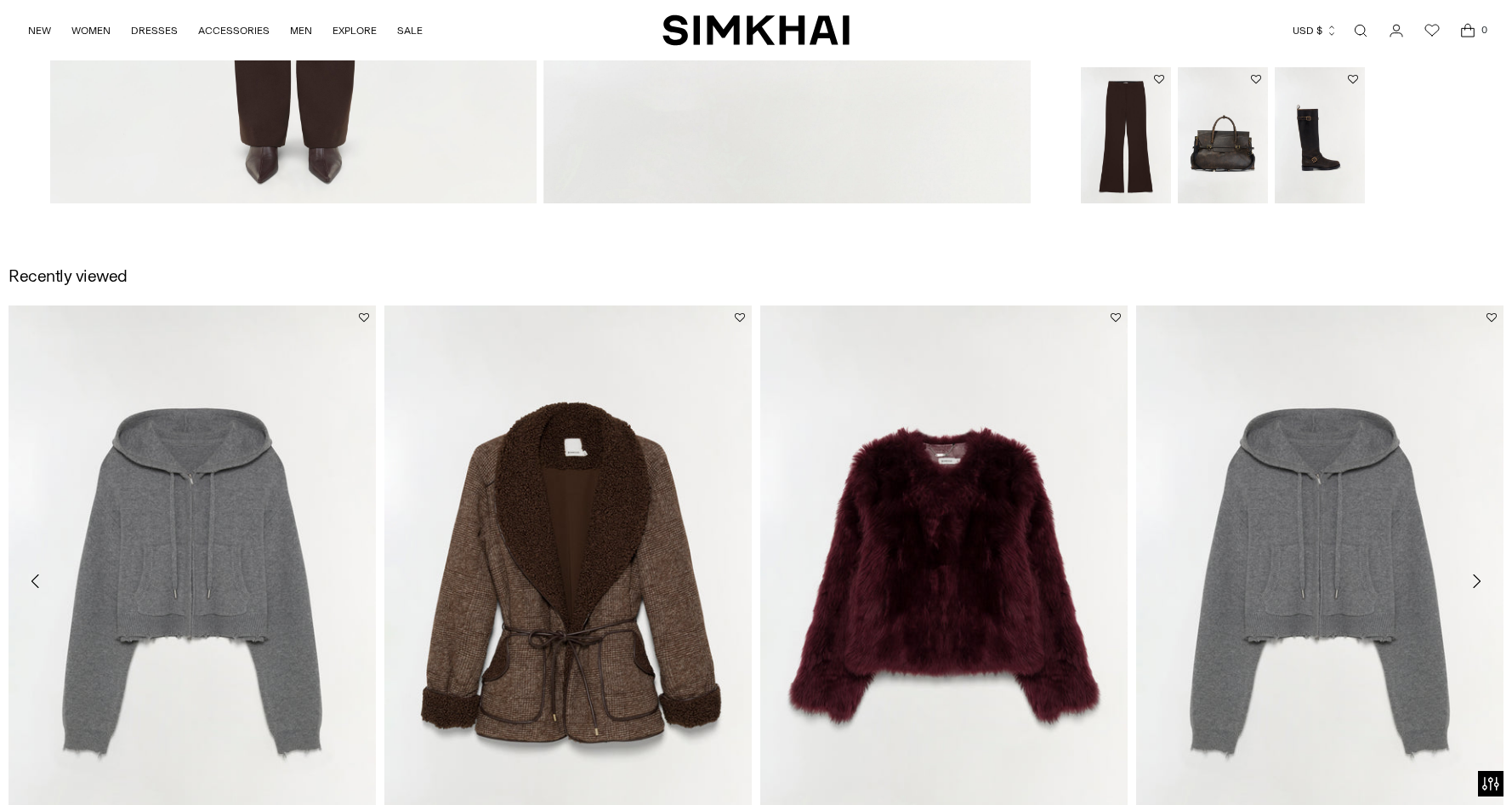
click at [0, 0] on img "Rorie Quilted Jacket" at bounding box center [0, 0] width 0 height 0
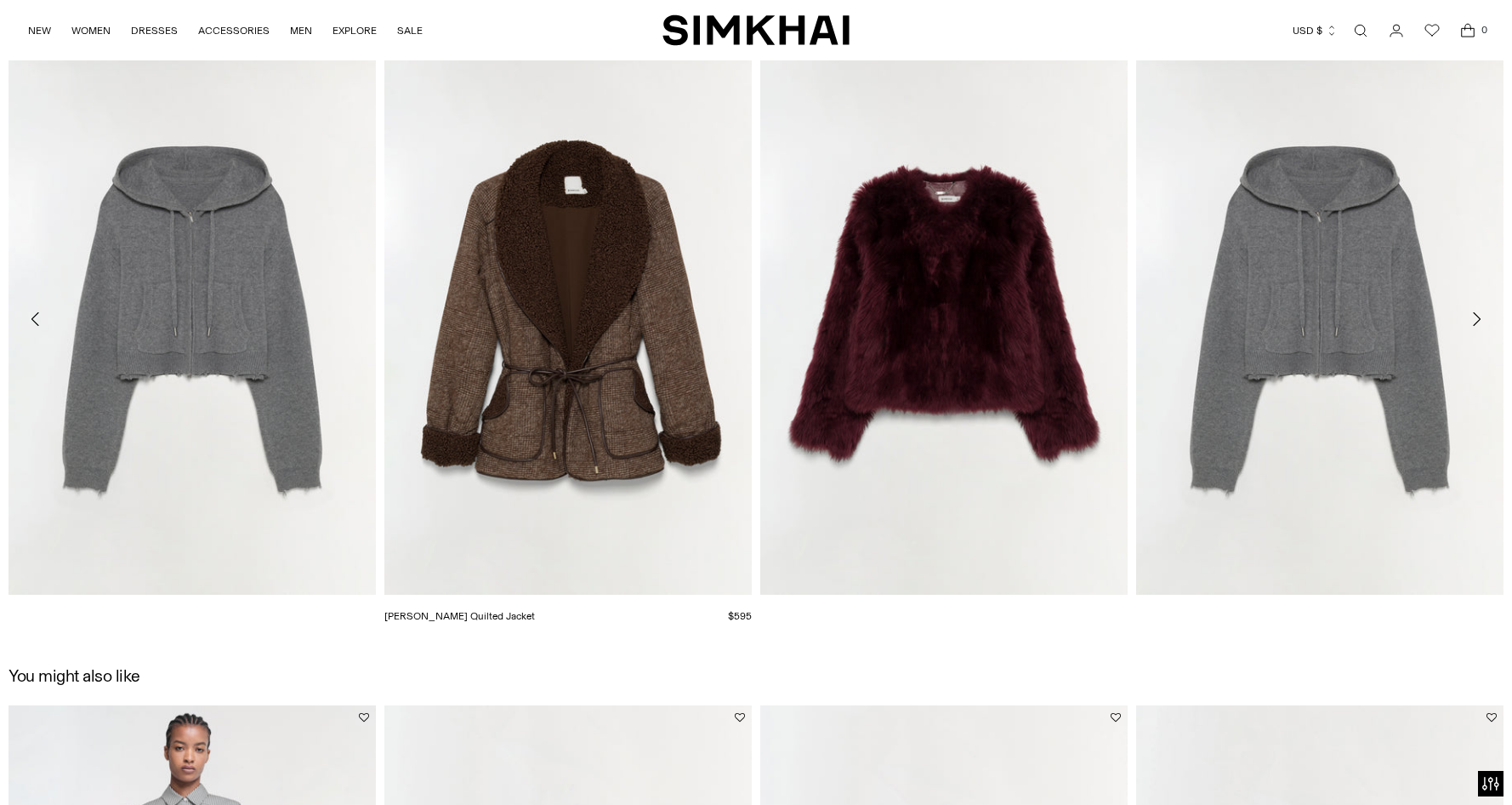
scroll to position [2374, 0]
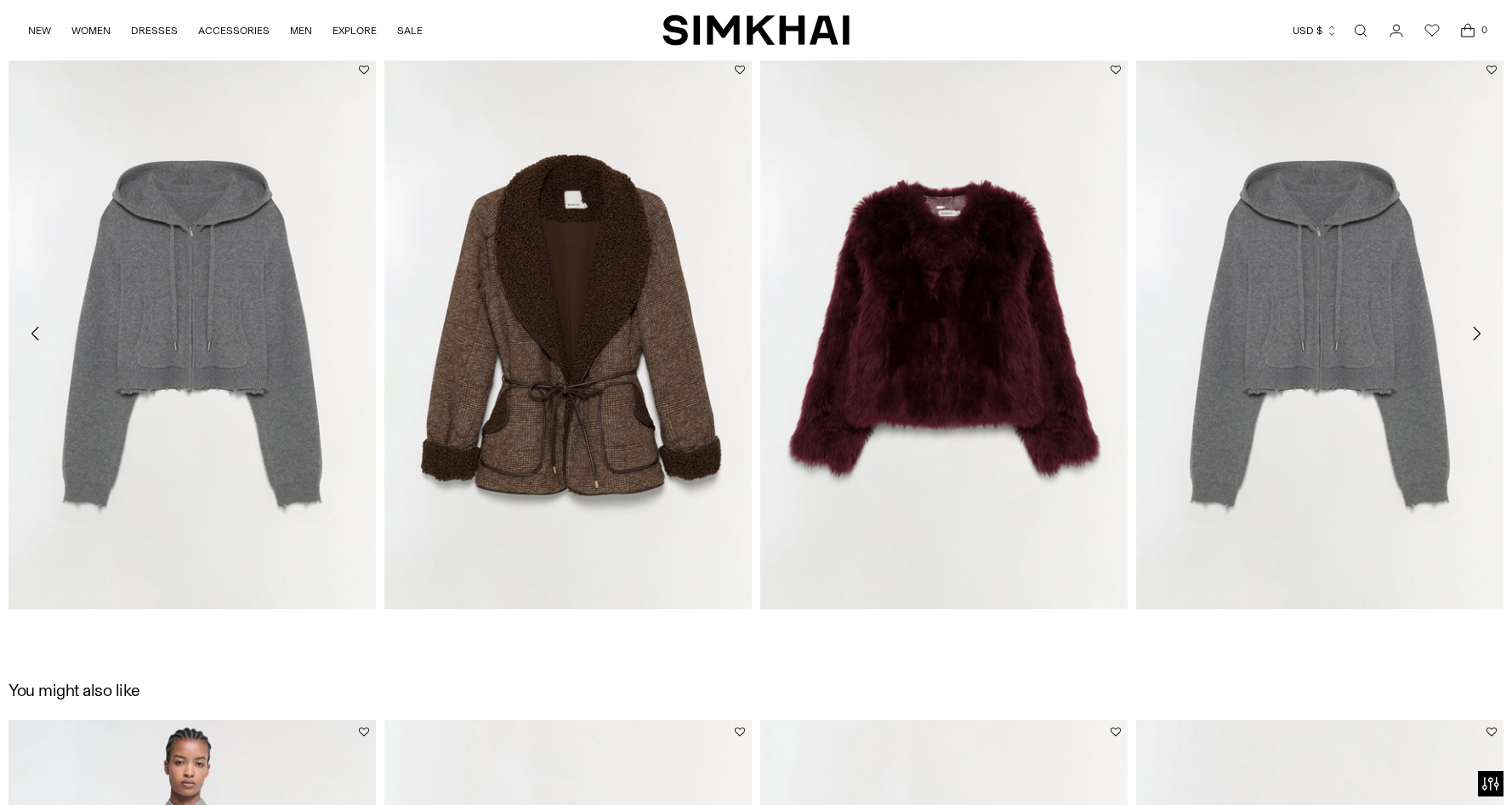
click at [1481, 324] on icon "Move to next carousel slide" at bounding box center [1476, 333] width 21 height 21
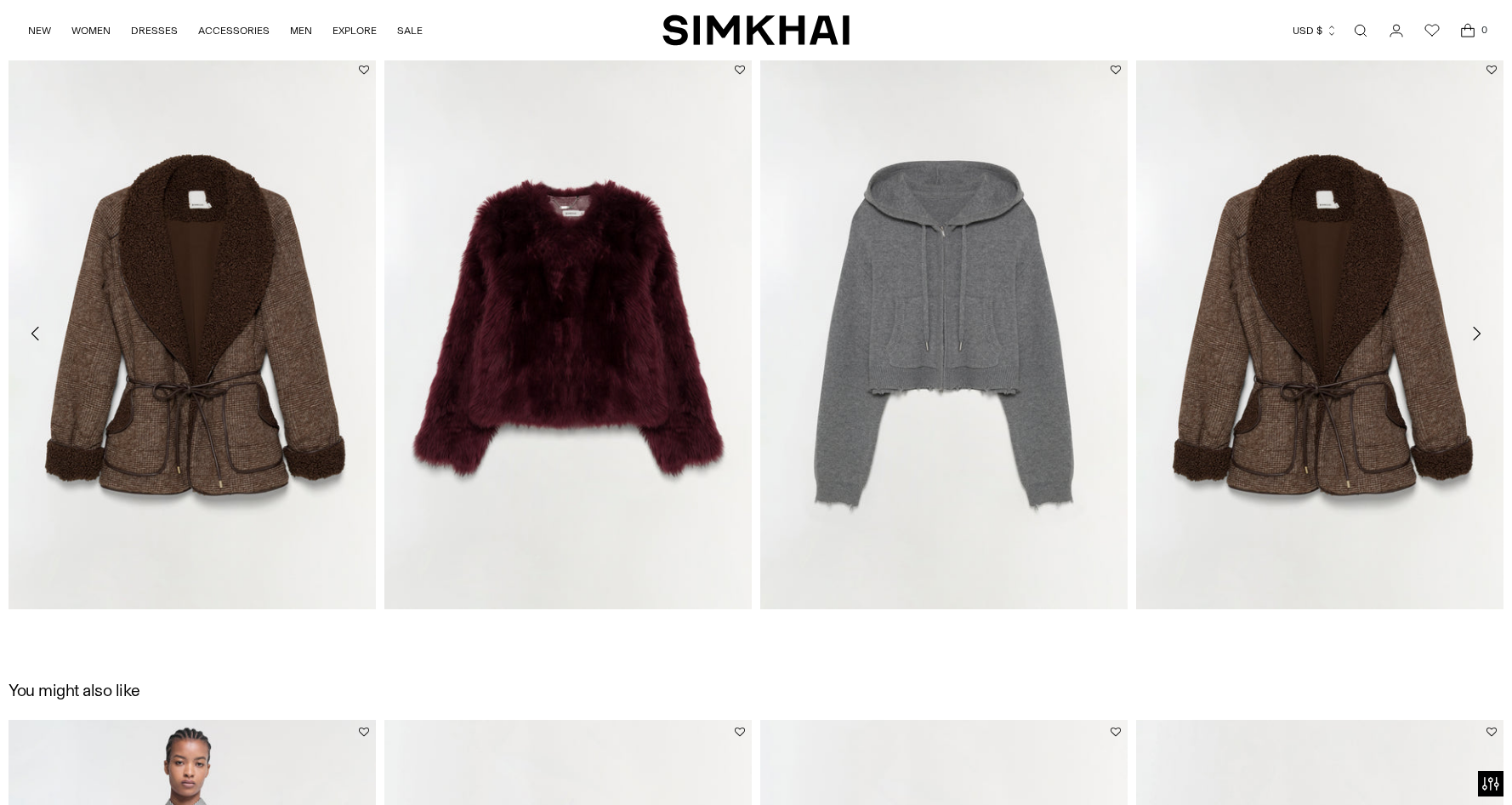
click at [1481, 324] on icon "Move to next carousel slide" at bounding box center [1476, 333] width 21 height 21
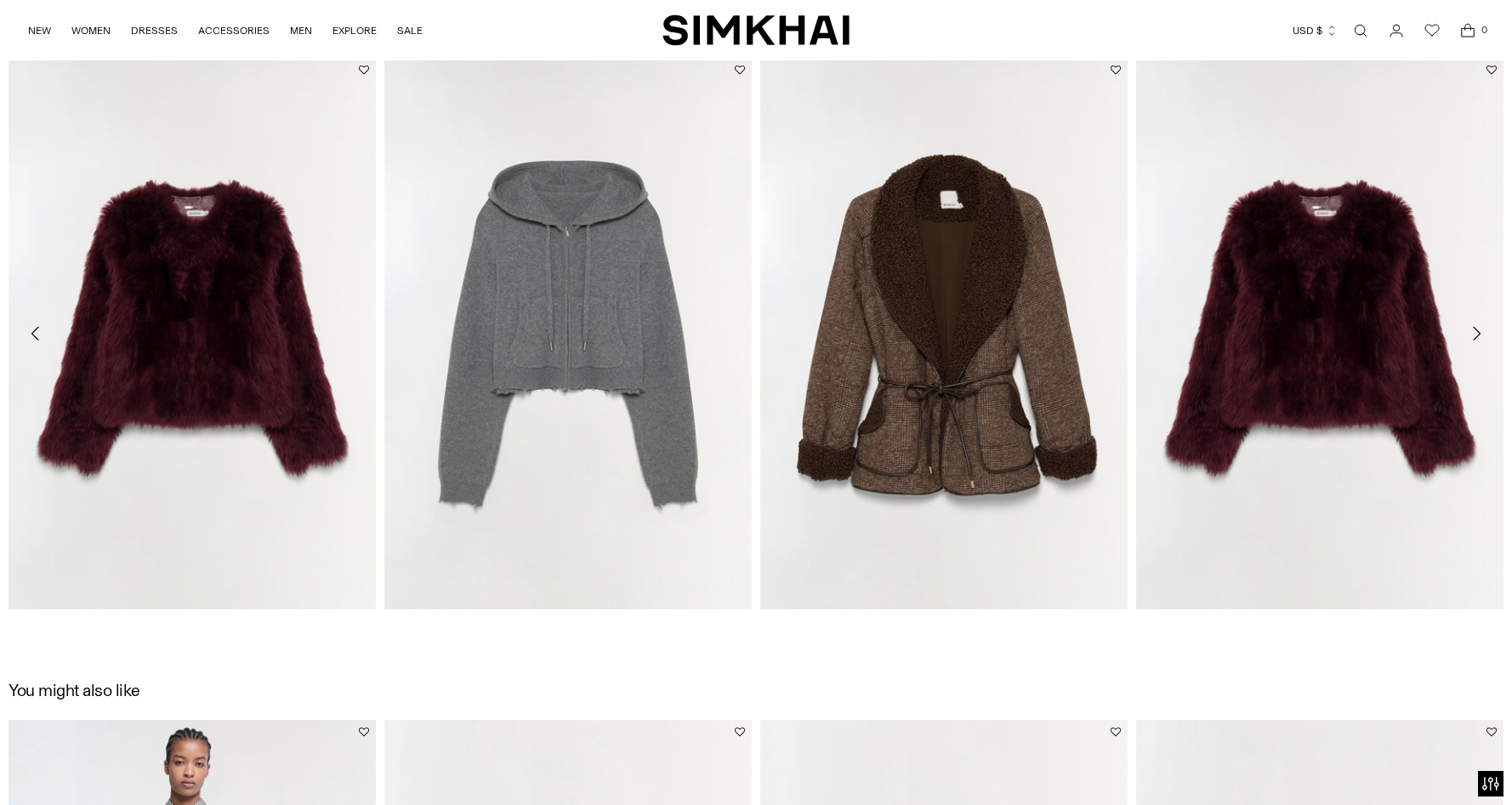
click at [1481, 324] on icon "Move to next carousel slide" at bounding box center [1476, 333] width 21 height 21
click at [1471, 329] on icon "Move to next carousel slide" at bounding box center [1476, 333] width 21 height 21
click at [1471, 328] on icon "Move to next carousel slide" at bounding box center [1476, 333] width 21 height 21
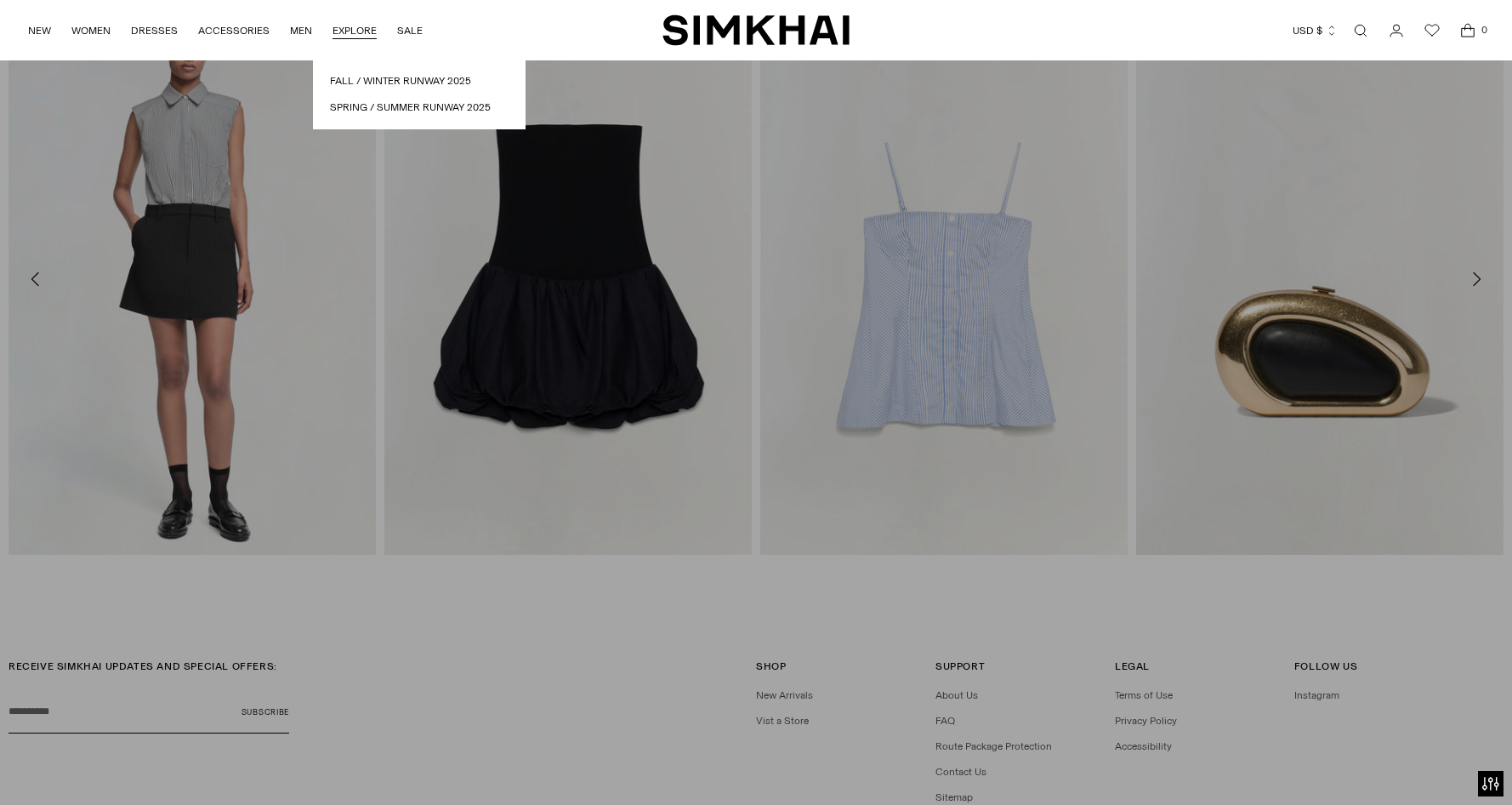
scroll to position [3224, 0]
